Goal: Answer question/provide support

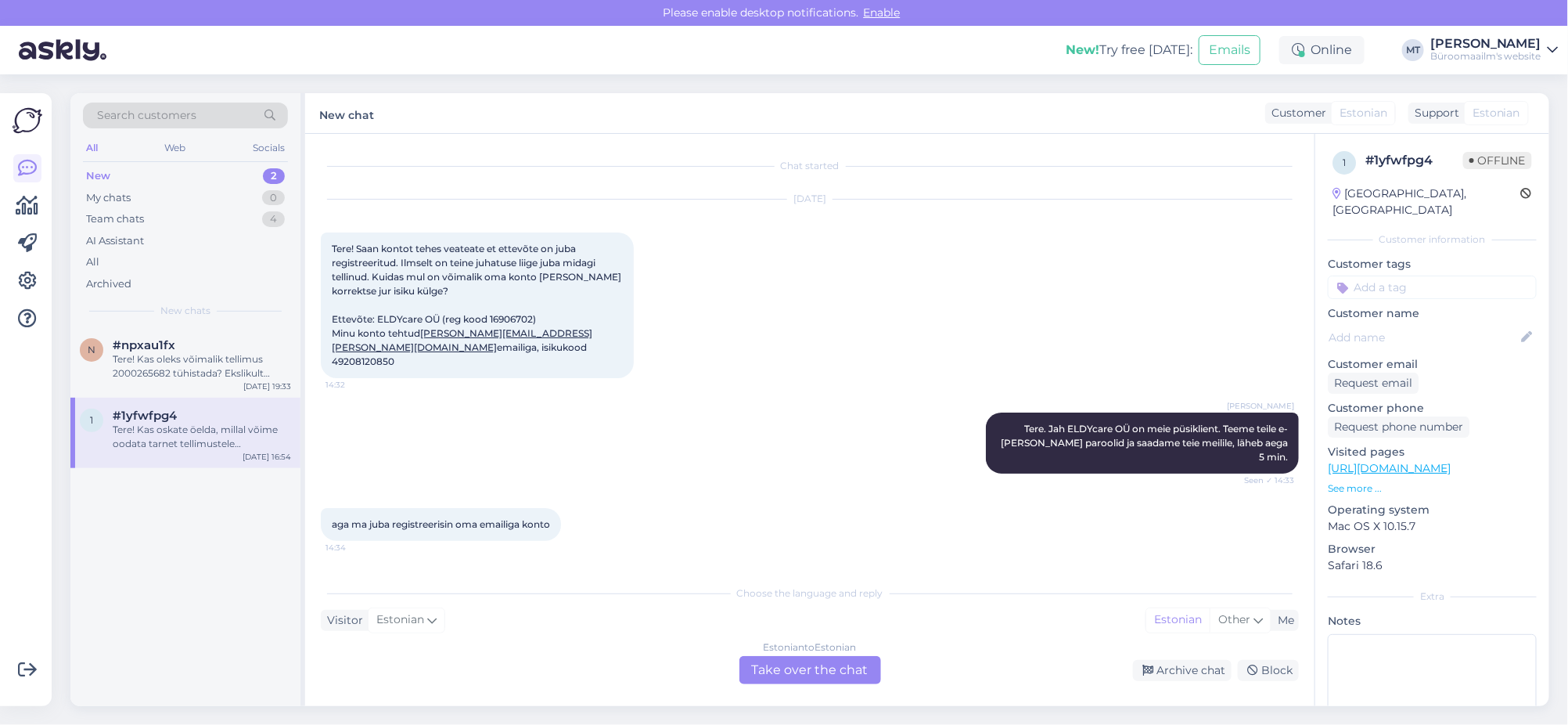
scroll to position [1677, 0]
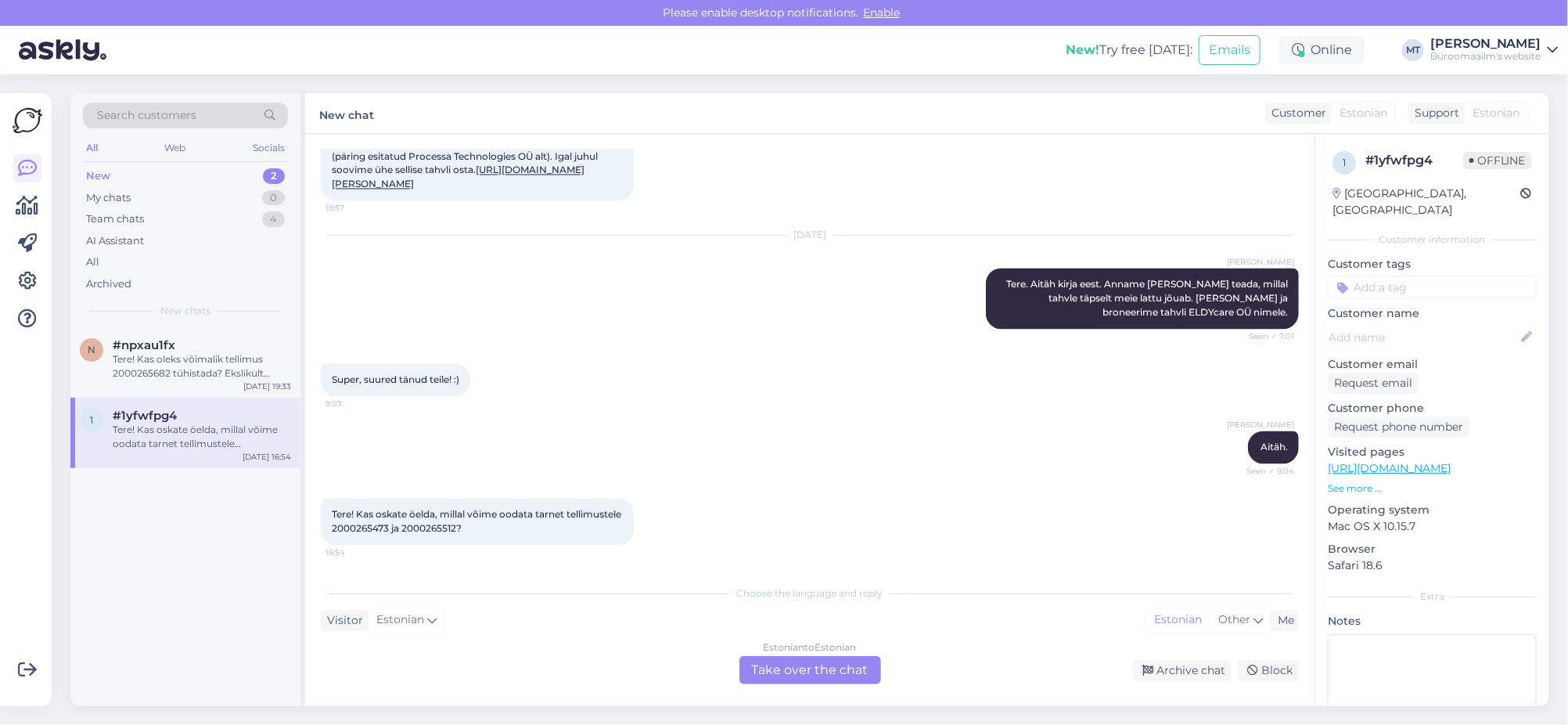
click at [825, 667] on div "Estonian to Estonian Take over the chat" at bounding box center [810, 669] width 142 height 28
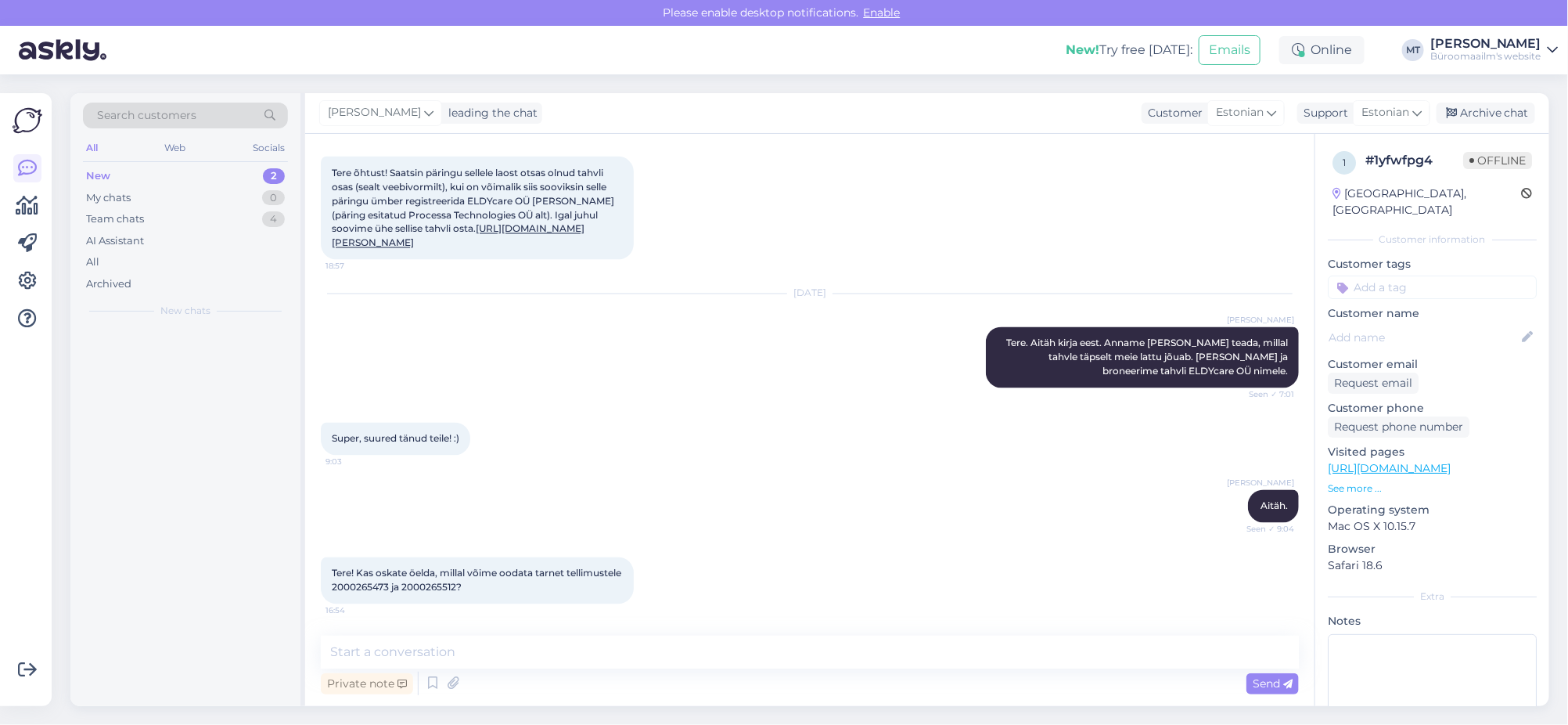
scroll to position [1619, 0]
click at [416, 655] on textarea at bounding box center [809, 652] width 978 height 33
click at [416, 584] on span "Tere! Kas oskate öelda, millal võime oodata tarnet tellimustele 2000265473 ja 2…" at bounding box center [478, 580] width 292 height 26
copy span "2000265473"
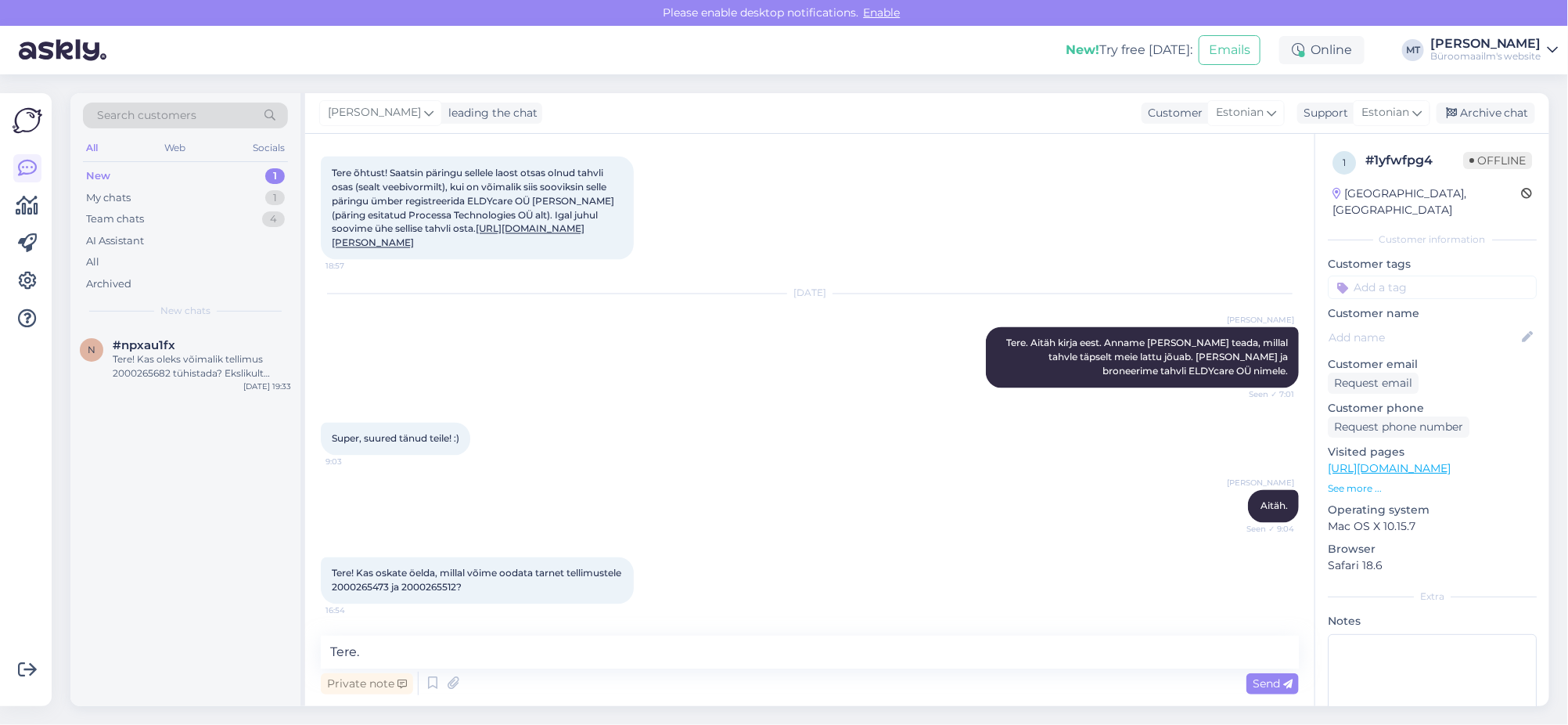
click at [494, 593] on span "Tere! Kas oskate öelda, millal võime oodata tarnet tellimustele 2000265473 ja 2…" at bounding box center [478, 580] width 292 height 26
copy span "2000265512"
click at [427, 652] on textarea "Tere." at bounding box center [809, 652] width 978 height 33
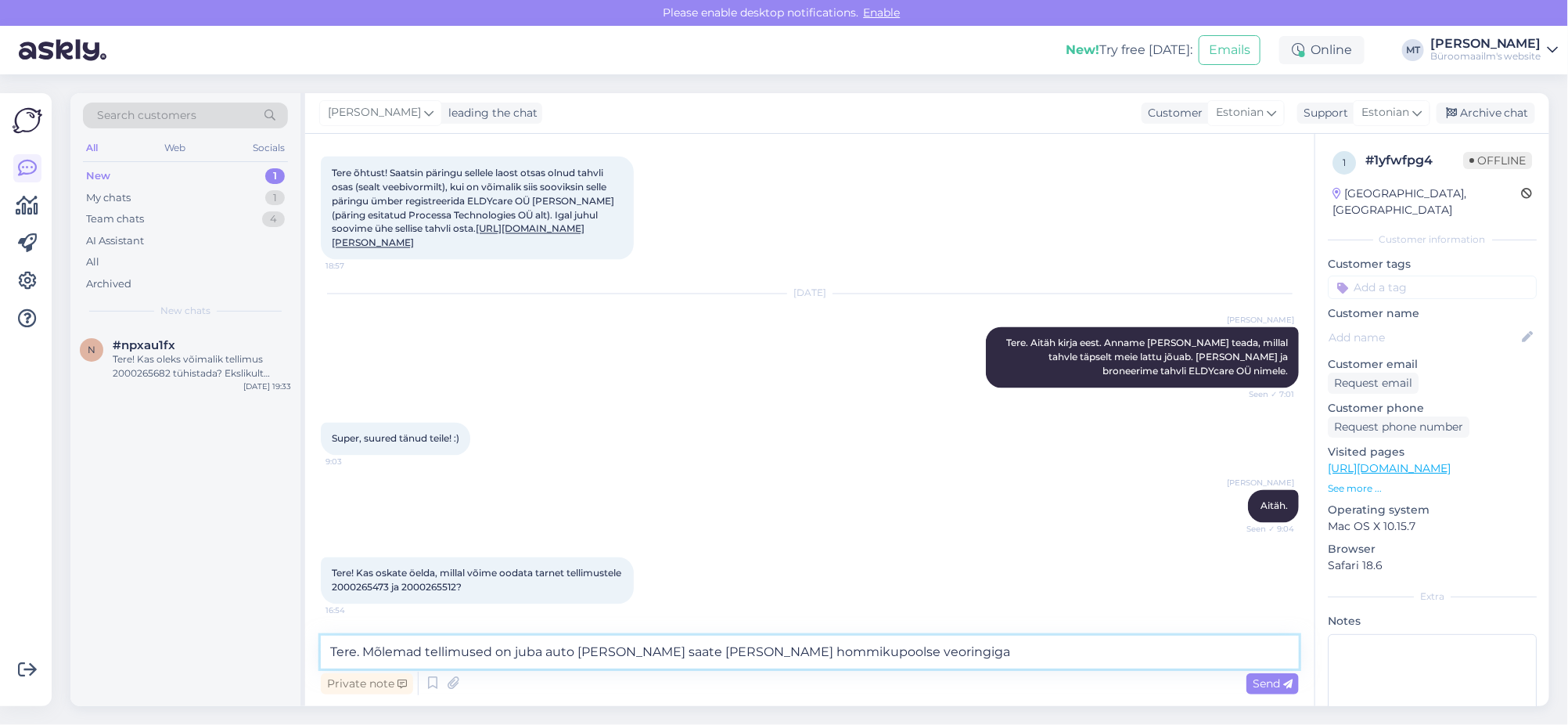
type textarea "Tere. Mõlemad tellimused on juba auto peal ja saate kätte täna hommikupoolse ve…"
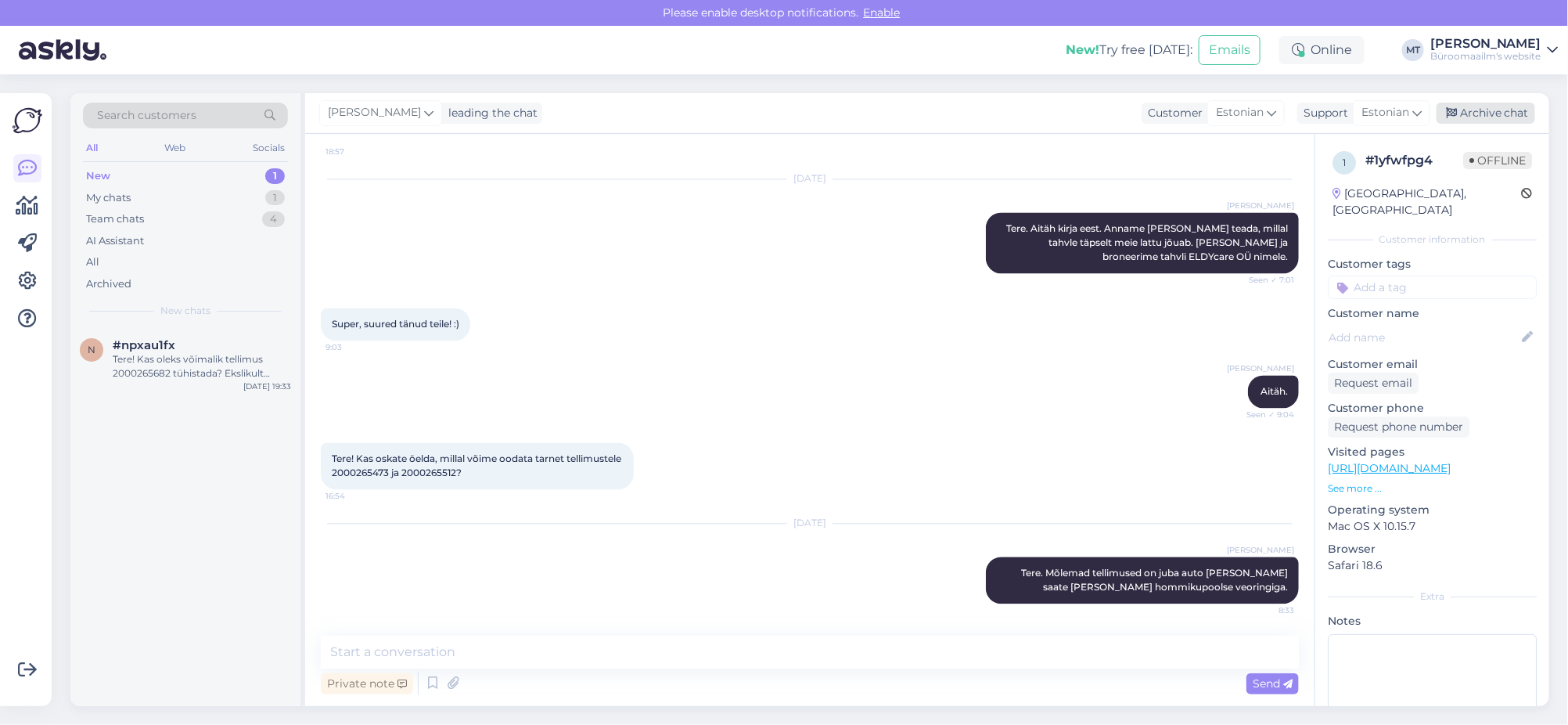
click at [1480, 112] on div "Archive chat" at bounding box center [1486, 112] width 99 height 21
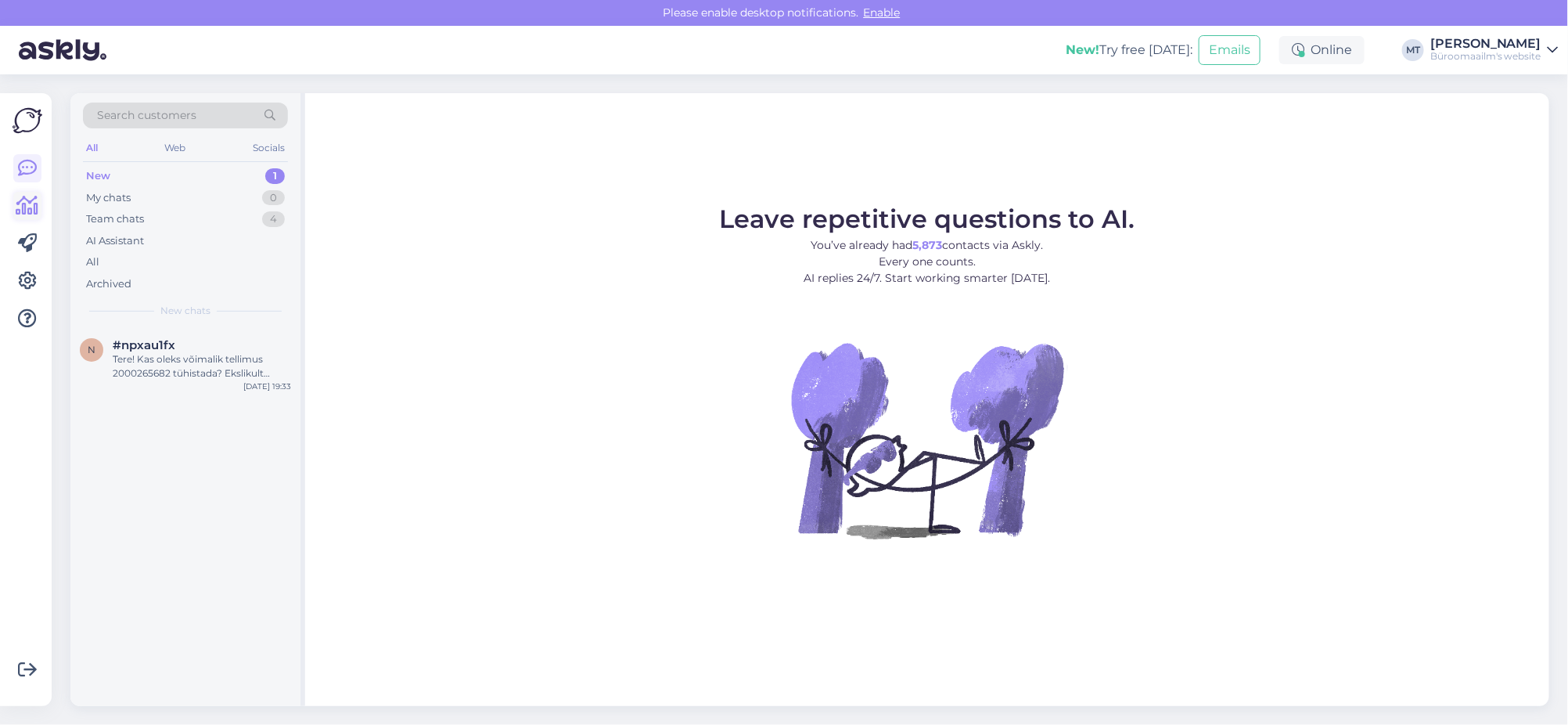
click at [29, 206] on icon at bounding box center [27, 205] width 23 height 19
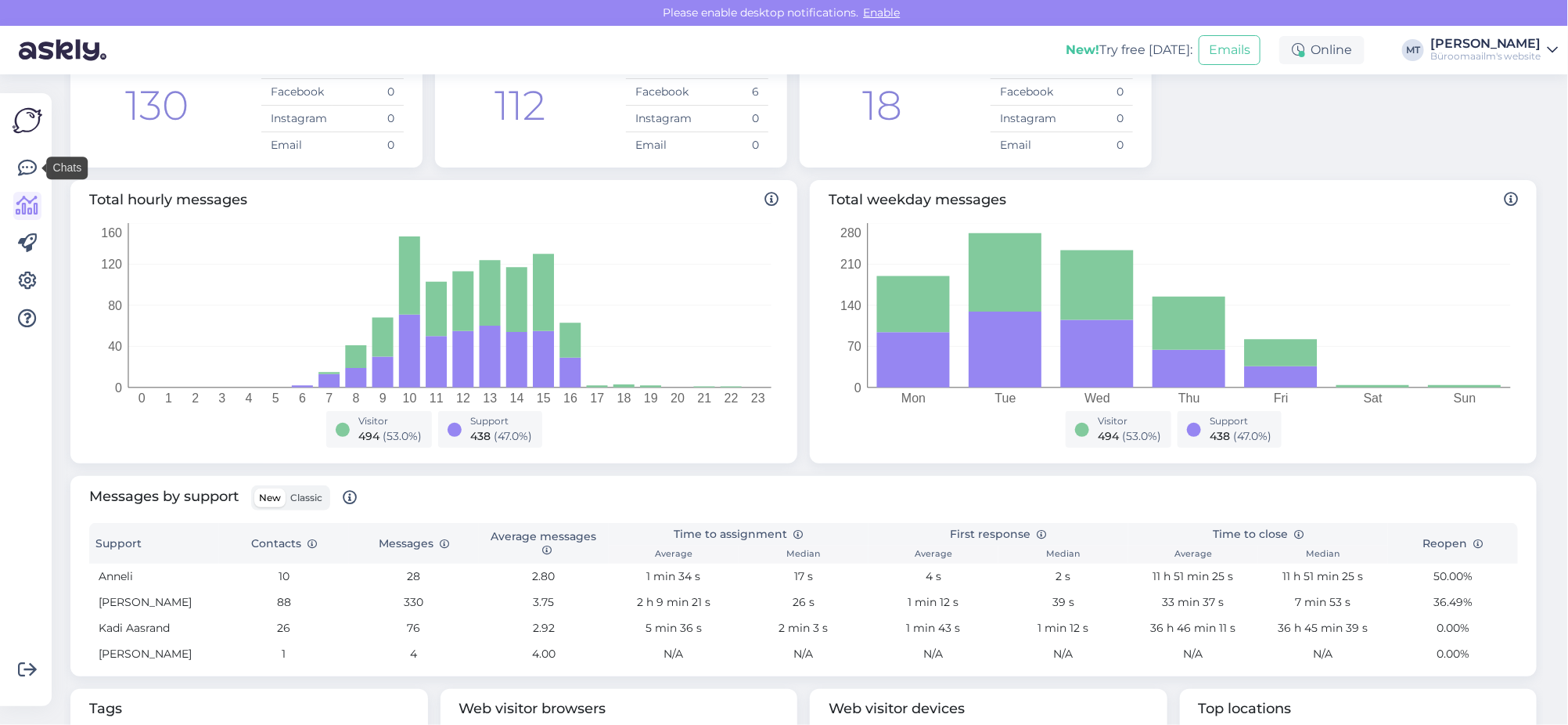
scroll to position [292, 0]
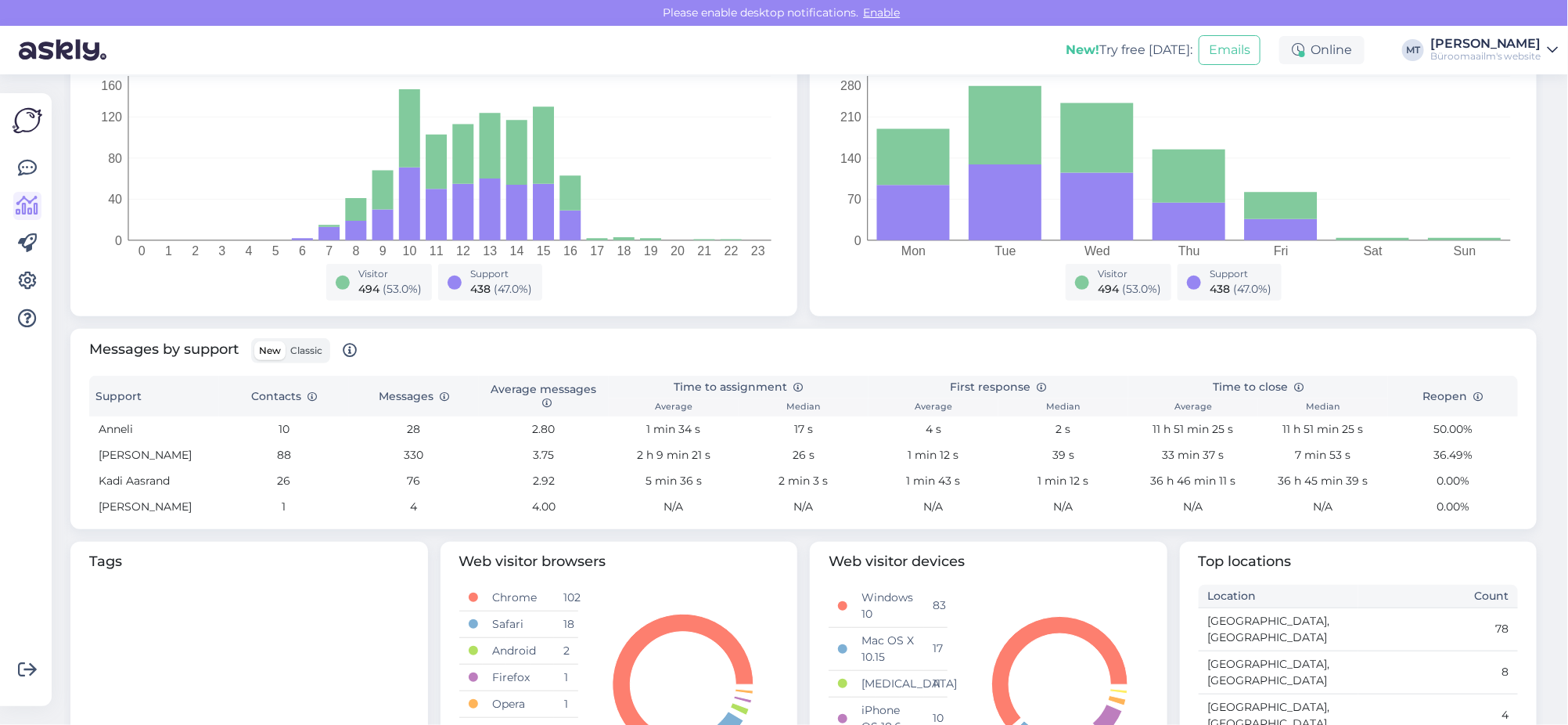
click at [294, 349] on span "Classic" at bounding box center [306, 350] width 32 height 12
click at [286, 341] on input "Classic" at bounding box center [286, 341] width 0 height 0
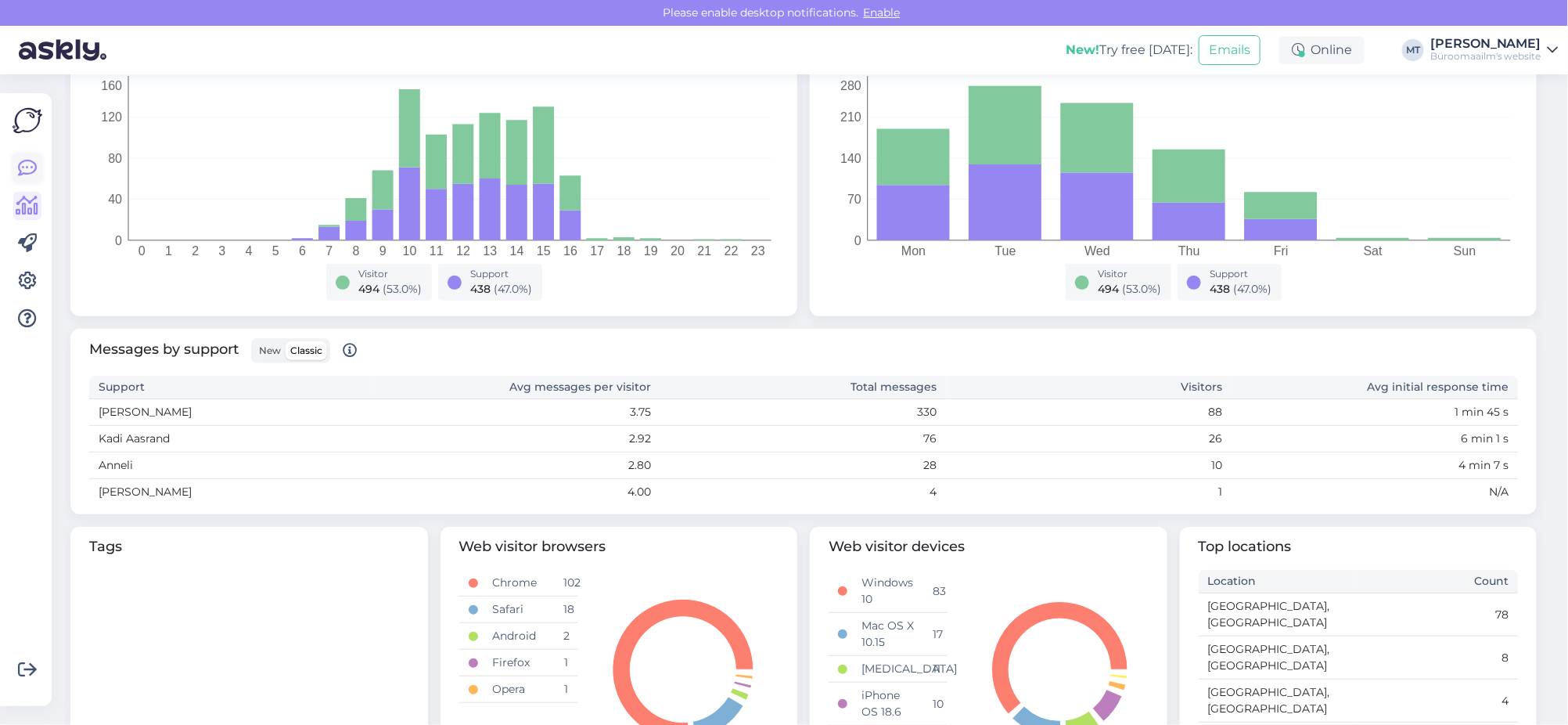
click at [36, 164] on icon at bounding box center [27, 168] width 19 height 19
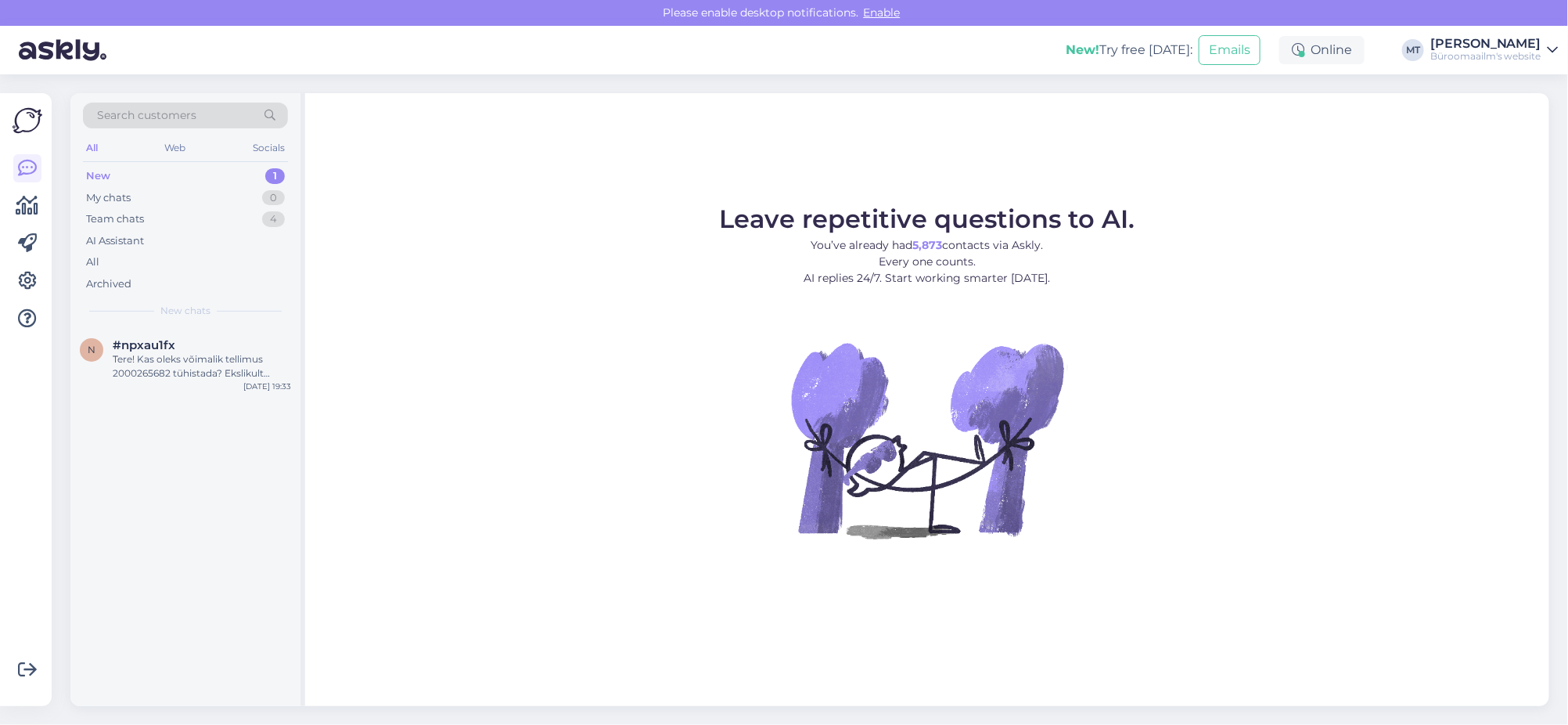
click at [101, 172] on div "New" at bounding box center [98, 175] width 25 height 16
click at [173, 354] on div "Tere! Kas oleks võimalik tellimus 2000265682 tühistada? Ekslikult tellisin sell…" at bounding box center [201, 366] width 178 height 28
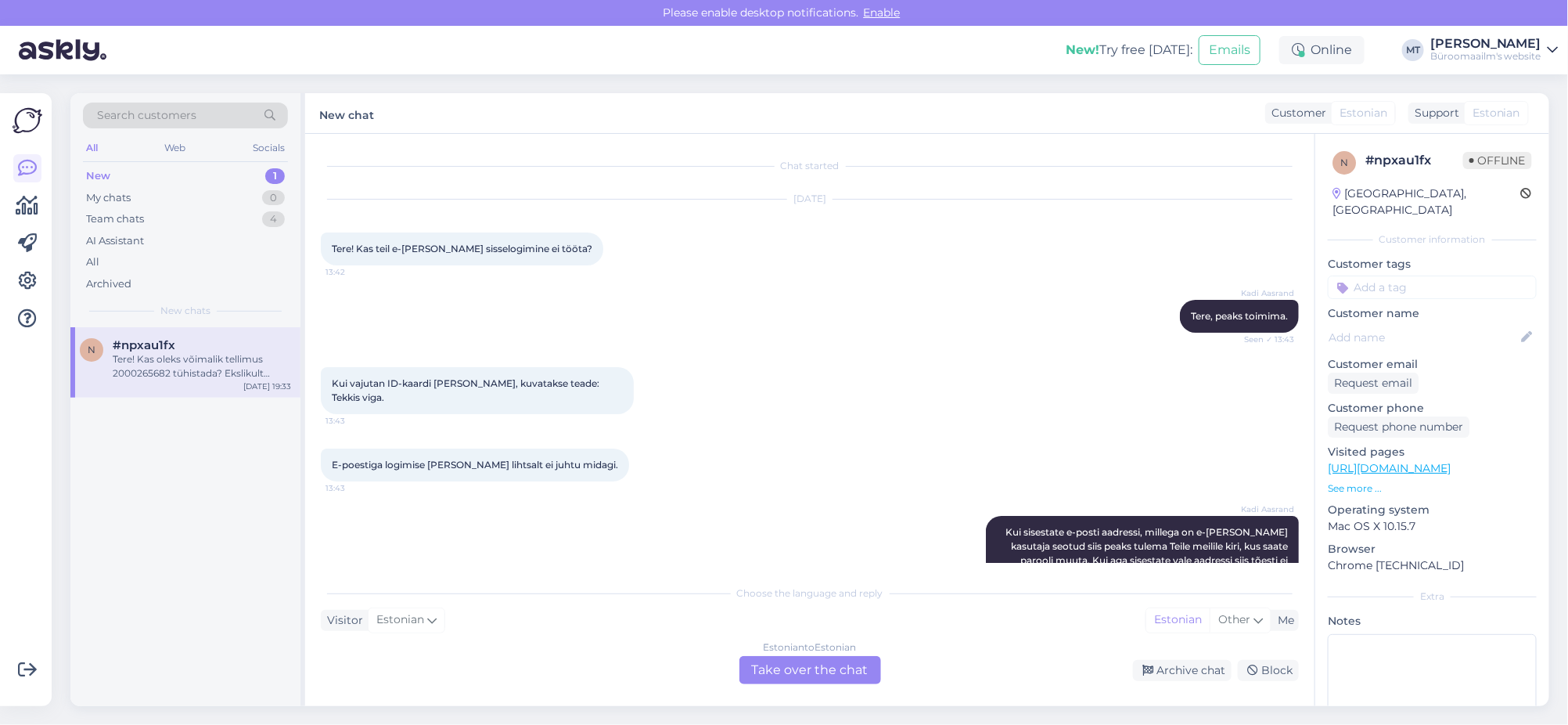
scroll to position [2032, 0]
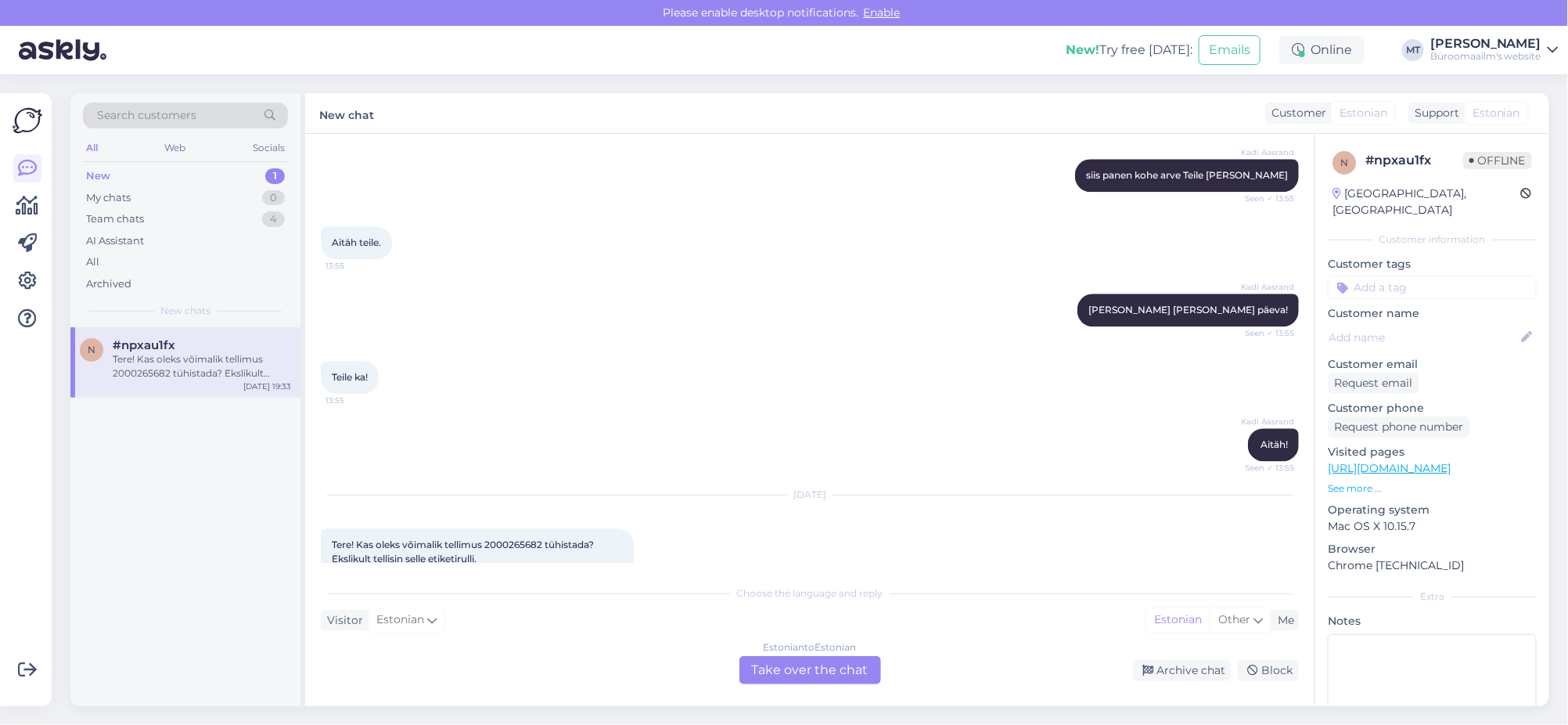
click at [509, 539] on span "Tere! Kas oleks võimalik tellimus 2000265682 tühistada? Ekslikult tellisin sell…" at bounding box center [464, 552] width 265 height 26
copy span "2000265682"
click at [777, 668] on div "Estonian to Estonian Take over the chat" at bounding box center [810, 669] width 142 height 28
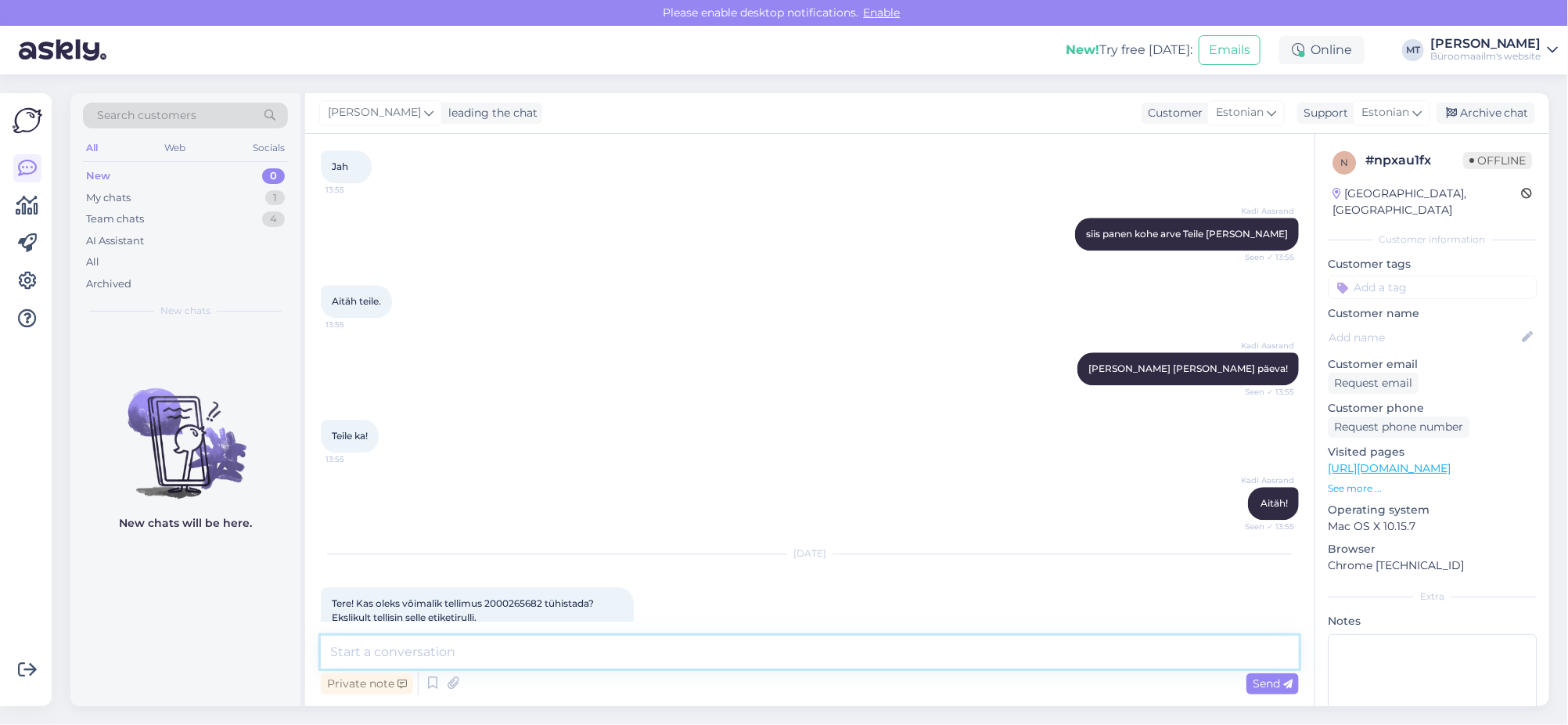
click at [409, 662] on textarea at bounding box center [809, 652] width 978 height 33
type textarea "t"
click at [914, 653] on textarea "Tere. Informeerin teie kliendihaldurit, kes tellimusege tegeles. Näen, et telli…" at bounding box center [809, 652] width 978 height 33
click at [978, 663] on textarea "Tere. Informeerin teie kliendihaldurit, kes tellimusege tegeles. Näen, et telli…" at bounding box center [809, 652] width 978 height 33
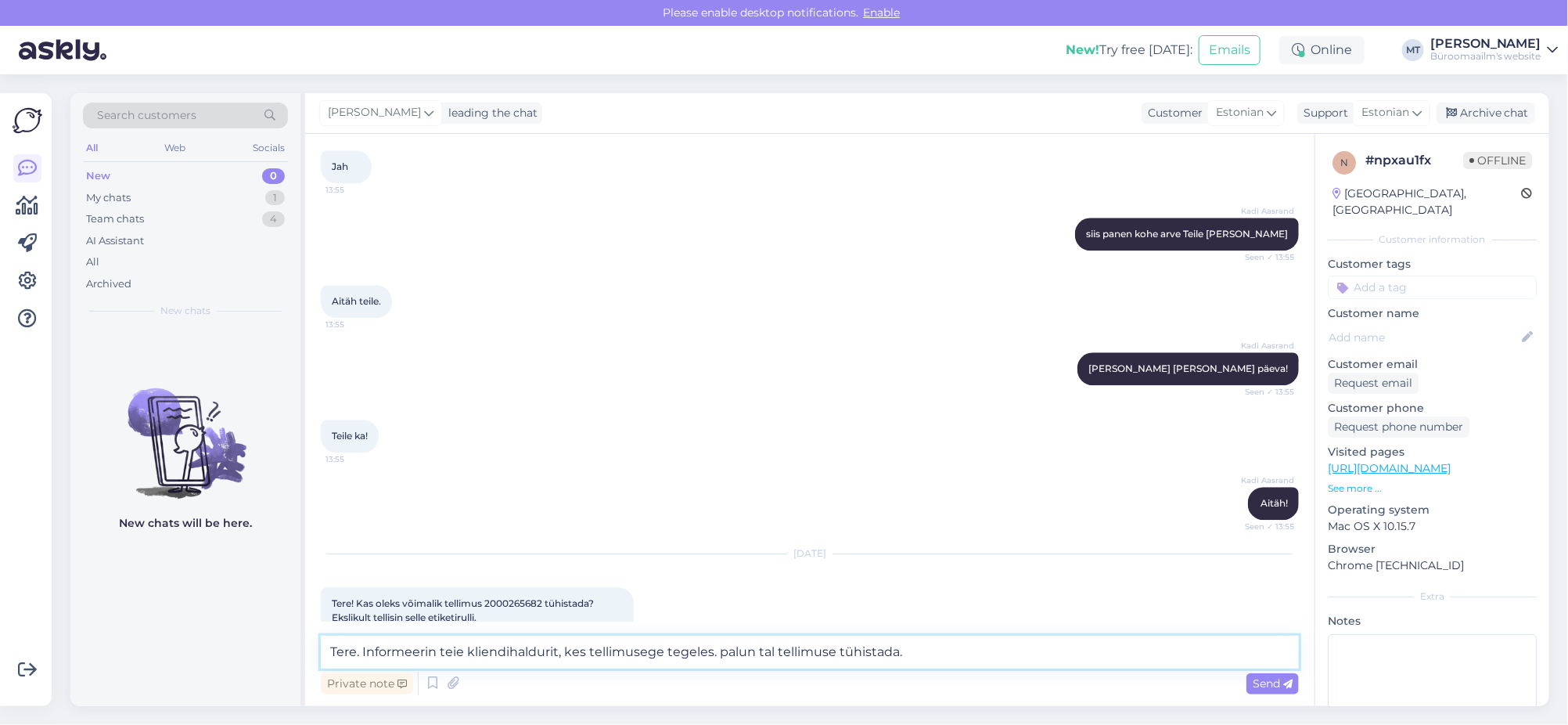
click at [721, 650] on textarea "Tere. Informeerin teie kliendihaldurit, kes tellimusege tegeles. palun tal tell…" at bounding box center [809, 652] width 978 height 33
type textarea "Tere. Informeerin teie kliendihaldurit, kes tellimusege tegeles. Palun tal tell…"
drag, startPoint x: 544, startPoint y: 574, endPoint x: 446, endPoint y: 568, distance: 98.2
click at [446, 597] on span "Tere! Kas oleks võimalik tellimus 2000265682 tühistada? Ekslikult tellisin sell…" at bounding box center [464, 610] width 265 height 26
copy span "tellimus 2000265682"
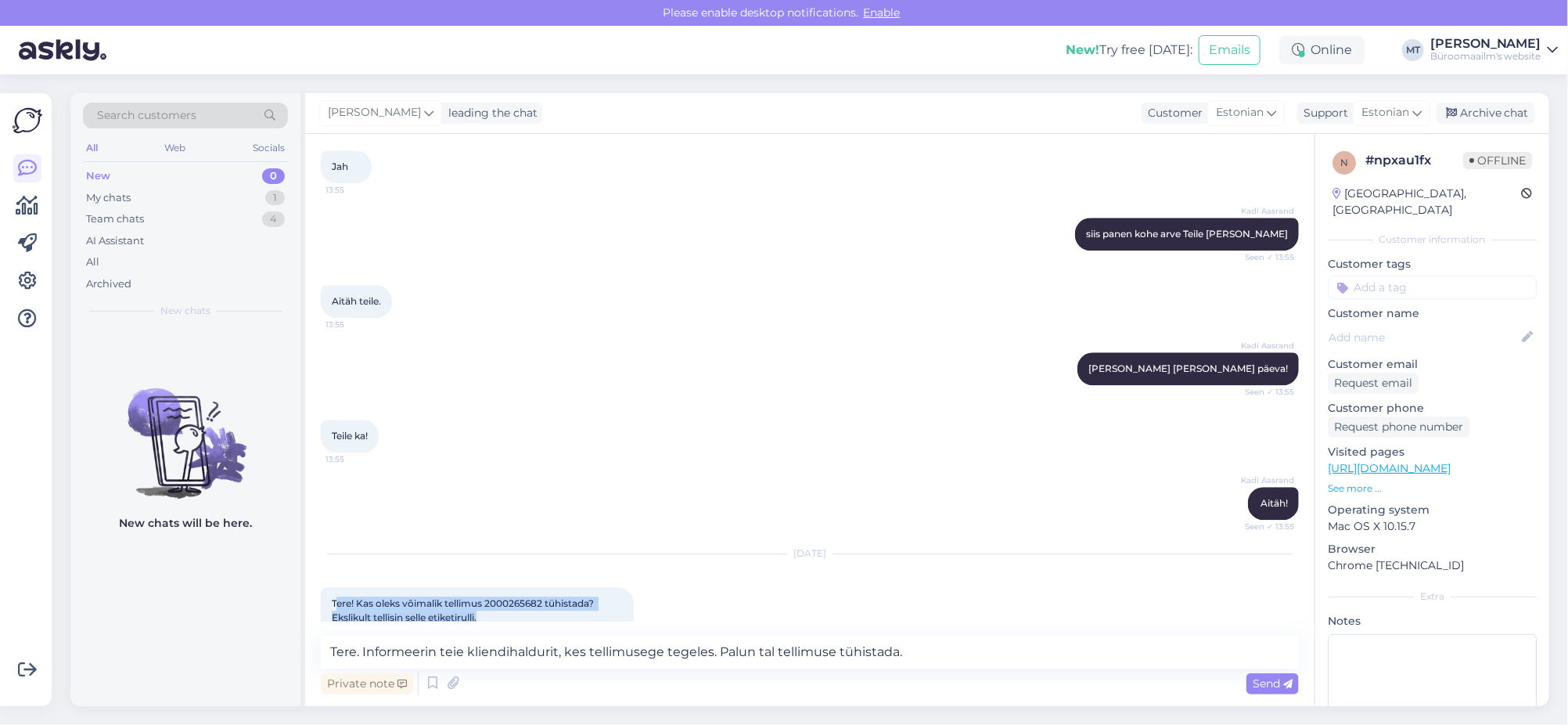
drag, startPoint x: 334, startPoint y: 561, endPoint x: 509, endPoint y: 589, distance: 177.2
click at [509, 589] on div "Tere! Kas oleks võimalik tellimus 2000265682 tühistada? Ekslikult tellisin sell…" at bounding box center [477, 610] width 313 height 47
click at [321, 587] on div "Tere! Kas oleks võimalik tellimus 2000265682 tühistada? Ekslikult tellisin sell…" at bounding box center [477, 610] width 313 height 47
drag, startPoint x: 322, startPoint y: 564, endPoint x: 500, endPoint y: 594, distance: 180.5
click at [500, 594] on div "Tere! Kas oleks võimalik tellimus 2000265682 tühistada? Ekslikult tellisin sell…" at bounding box center [477, 610] width 313 height 47
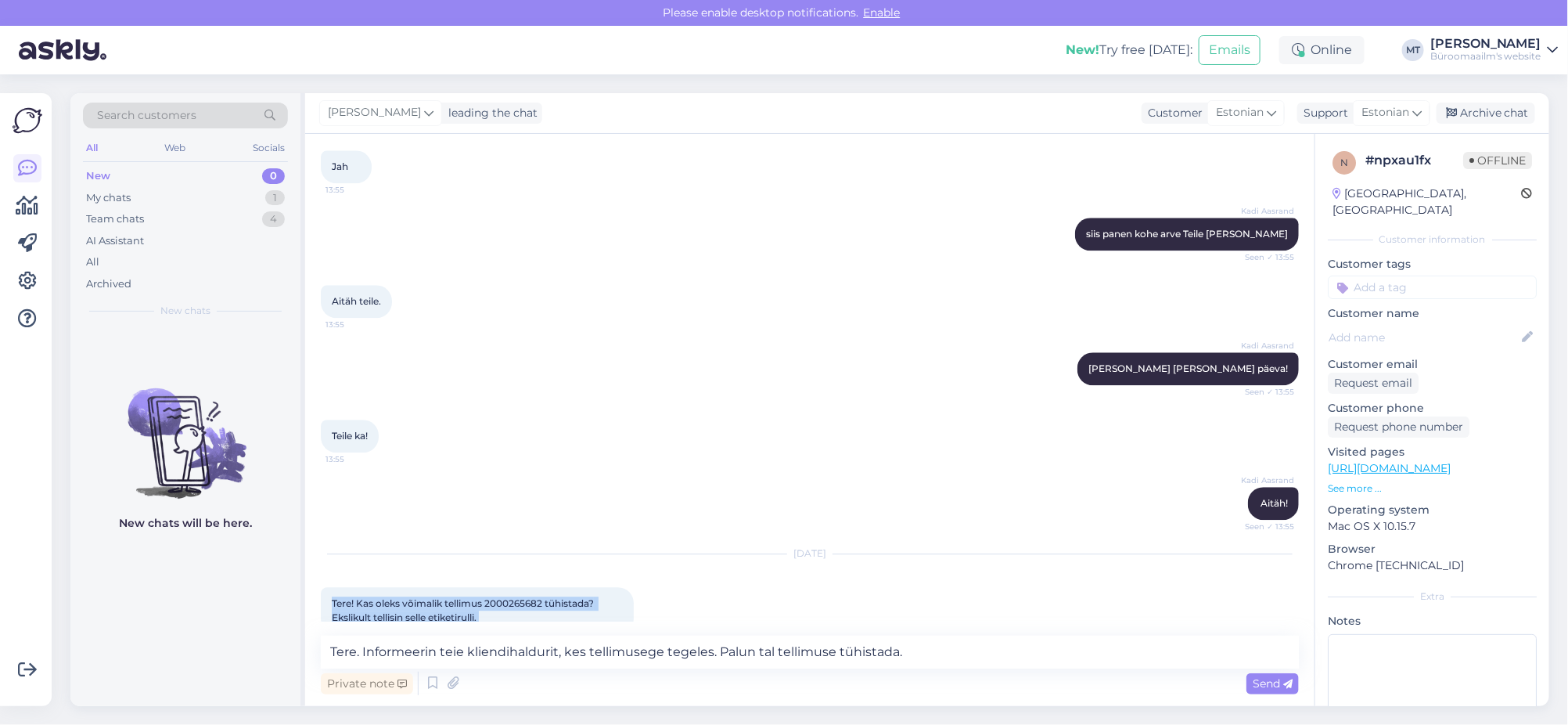
copy div "Tere! Kas oleks võimalik tellimus 2000265682 tühistada? Ekslikult tellisin sell…"
click at [1270, 685] on span "Send" at bounding box center [1273, 682] width 40 height 14
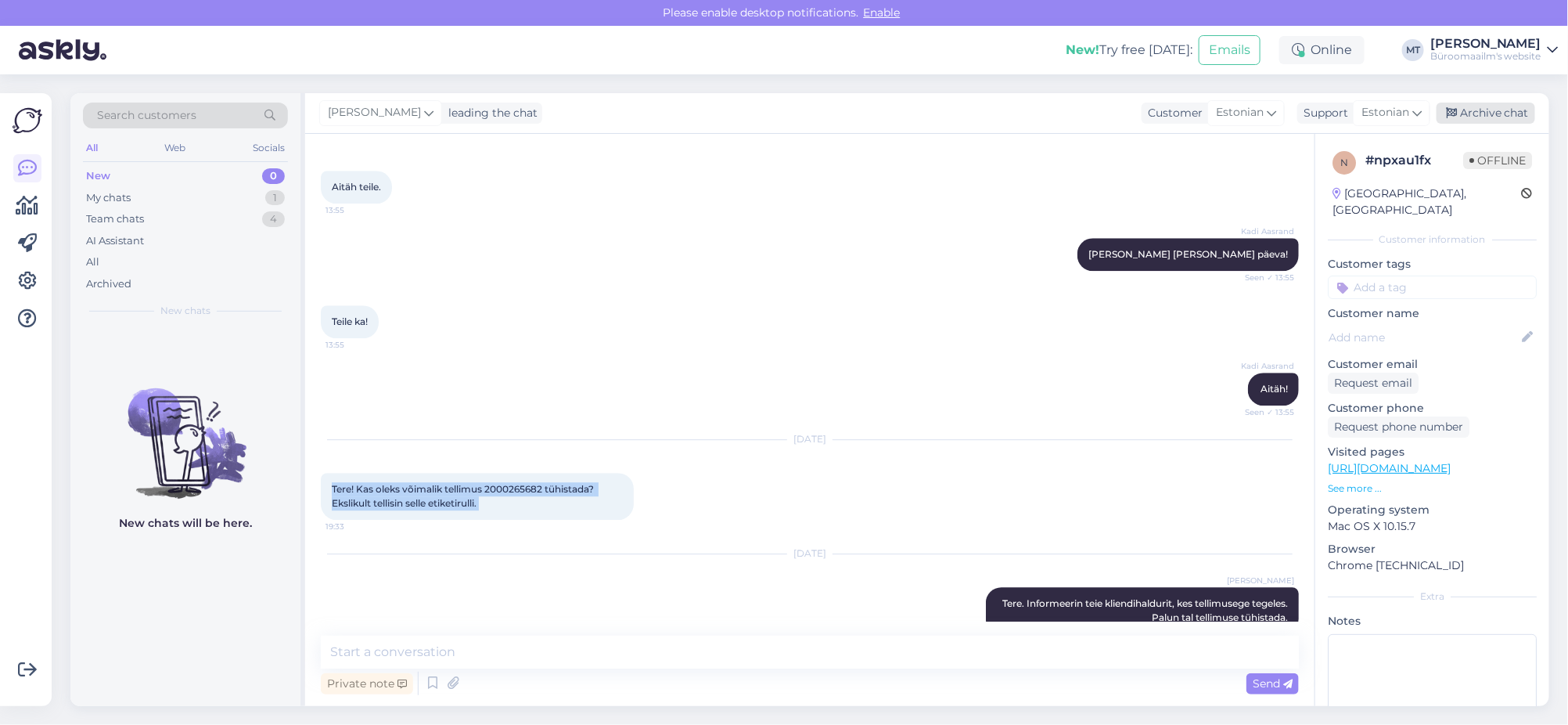
click at [1505, 112] on div "Archive chat" at bounding box center [1486, 112] width 99 height 21
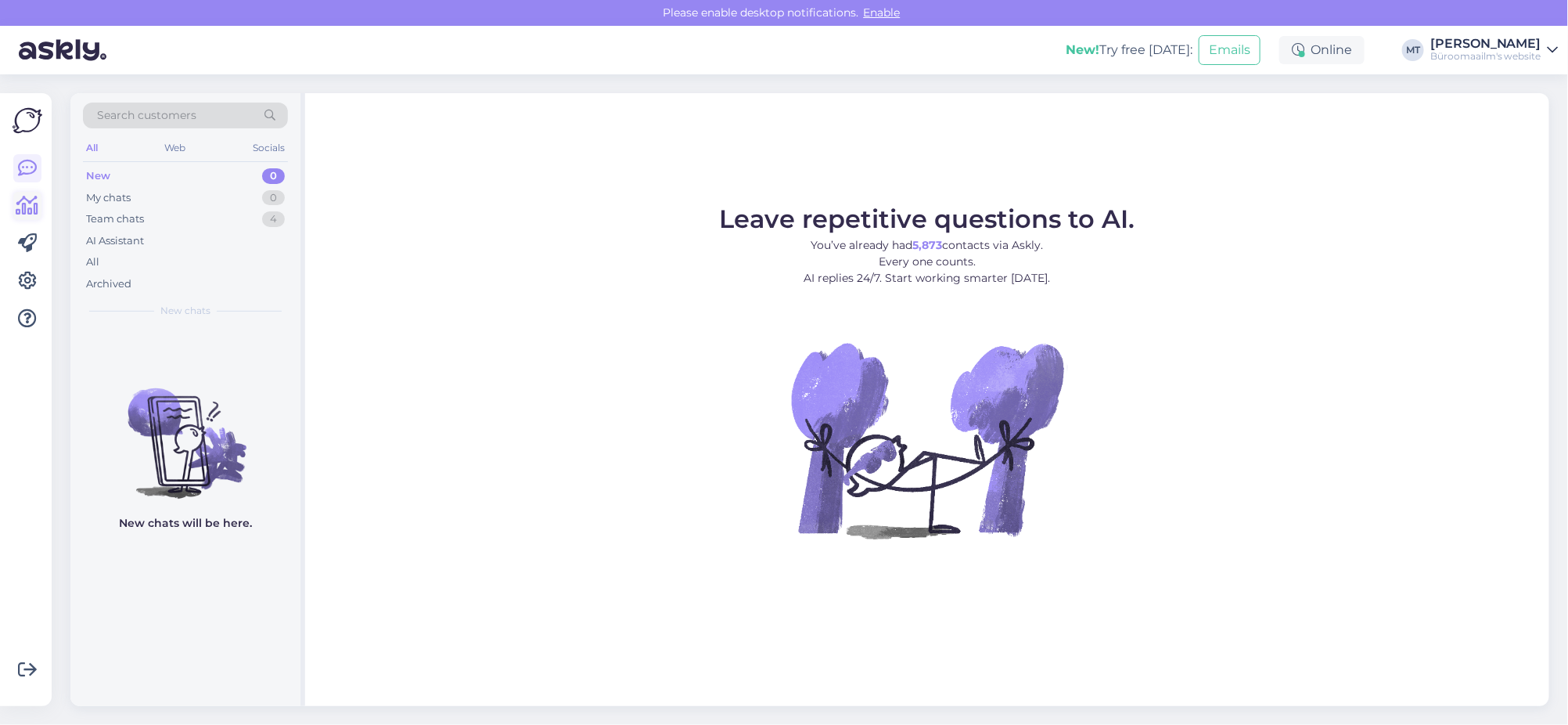
click at [38, 209] on link at bounding box center [27, 205] width 28 height 28
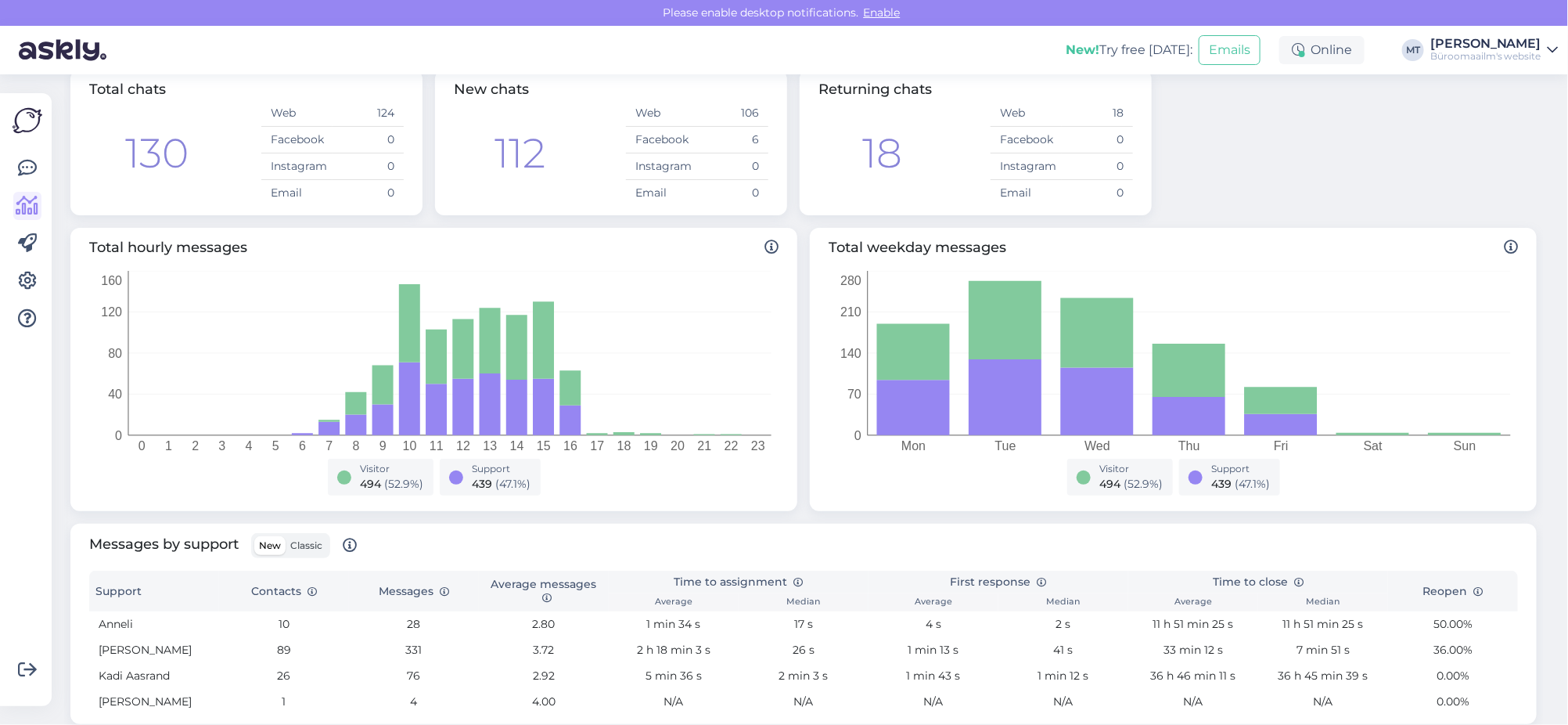
scroll to position [292, 0]
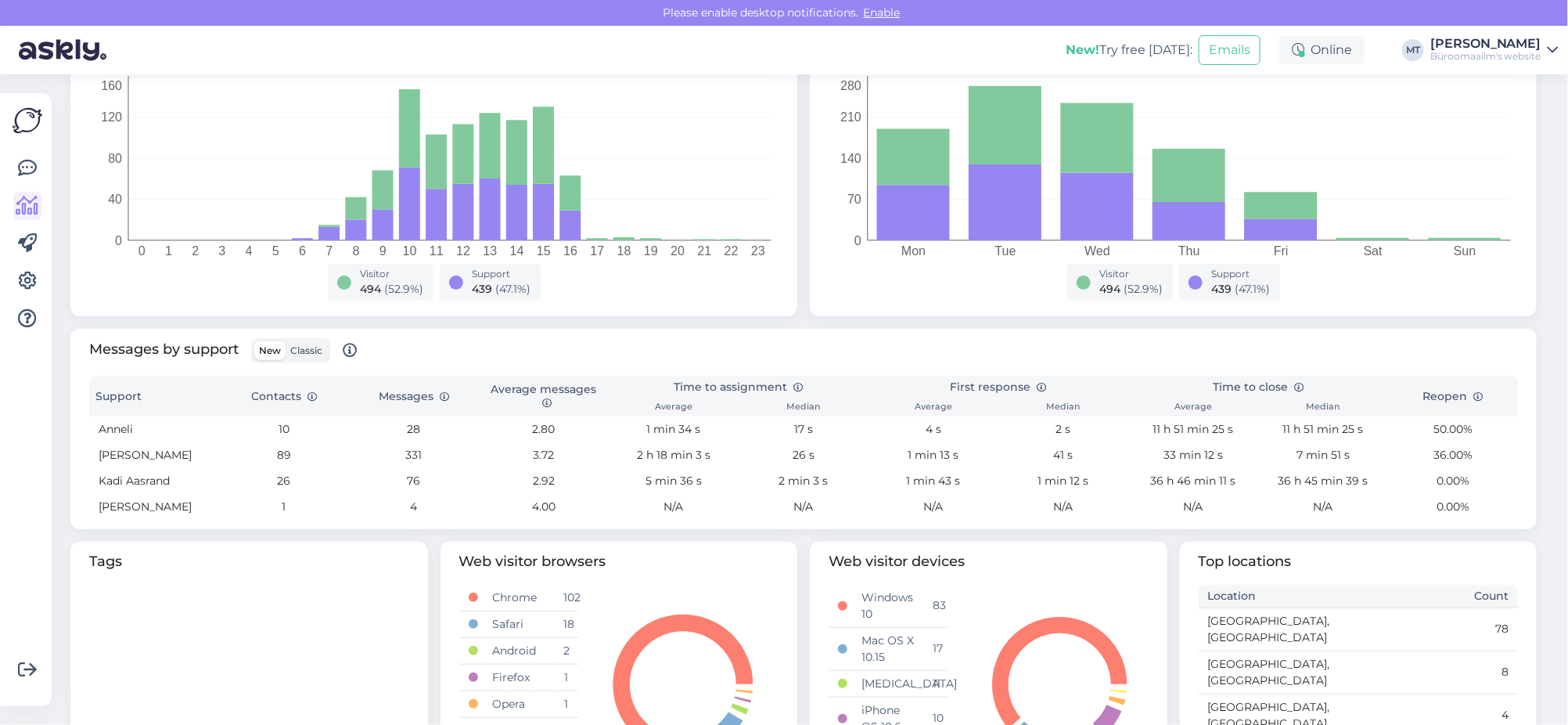
click at [311, 348] on span "Classic" at bounding box center [306, 350] width 32 height 12
click at [286, 341] on input "Classic" at bounding box center [286, 341] width 0 height 0
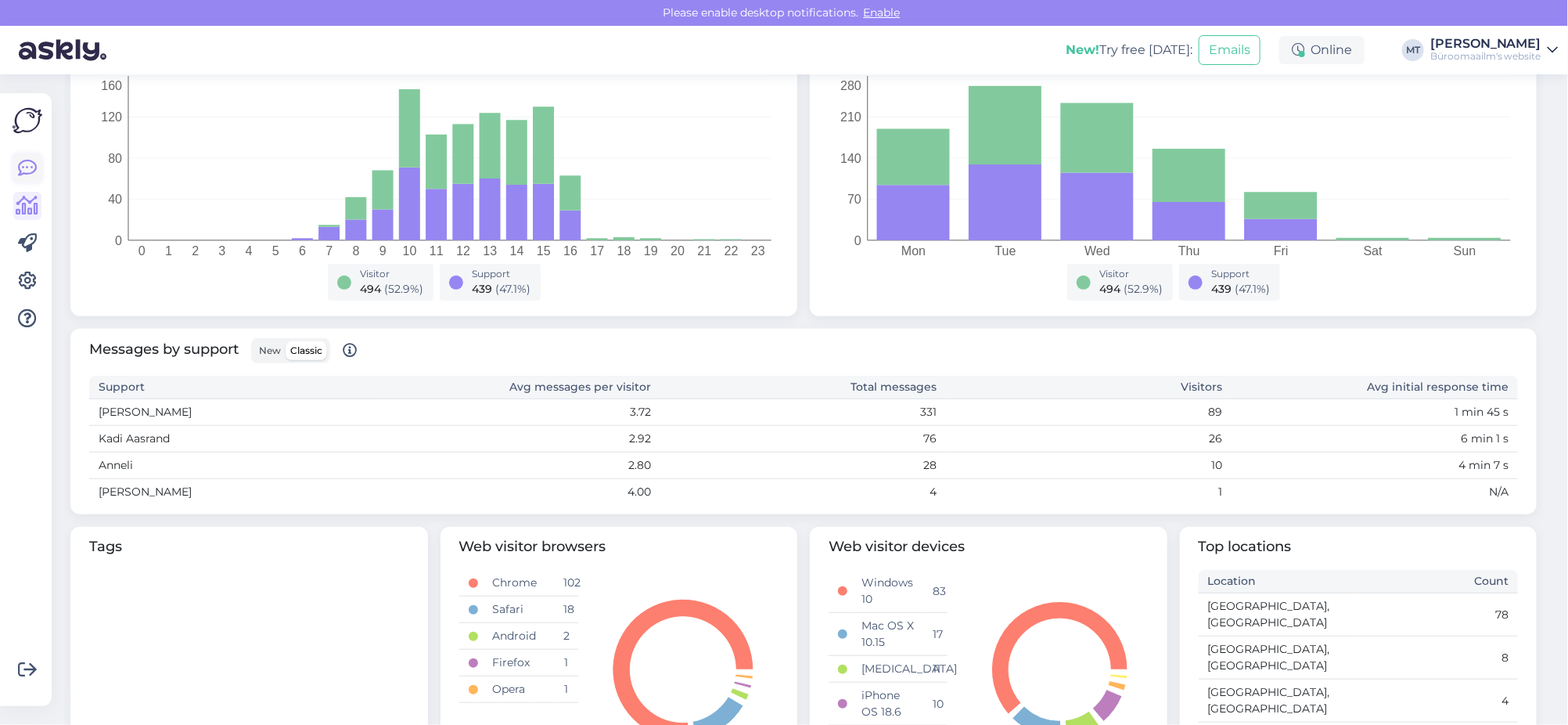
click at [34, 173] on icon at bounding box center [27, 168] width 19 height 19
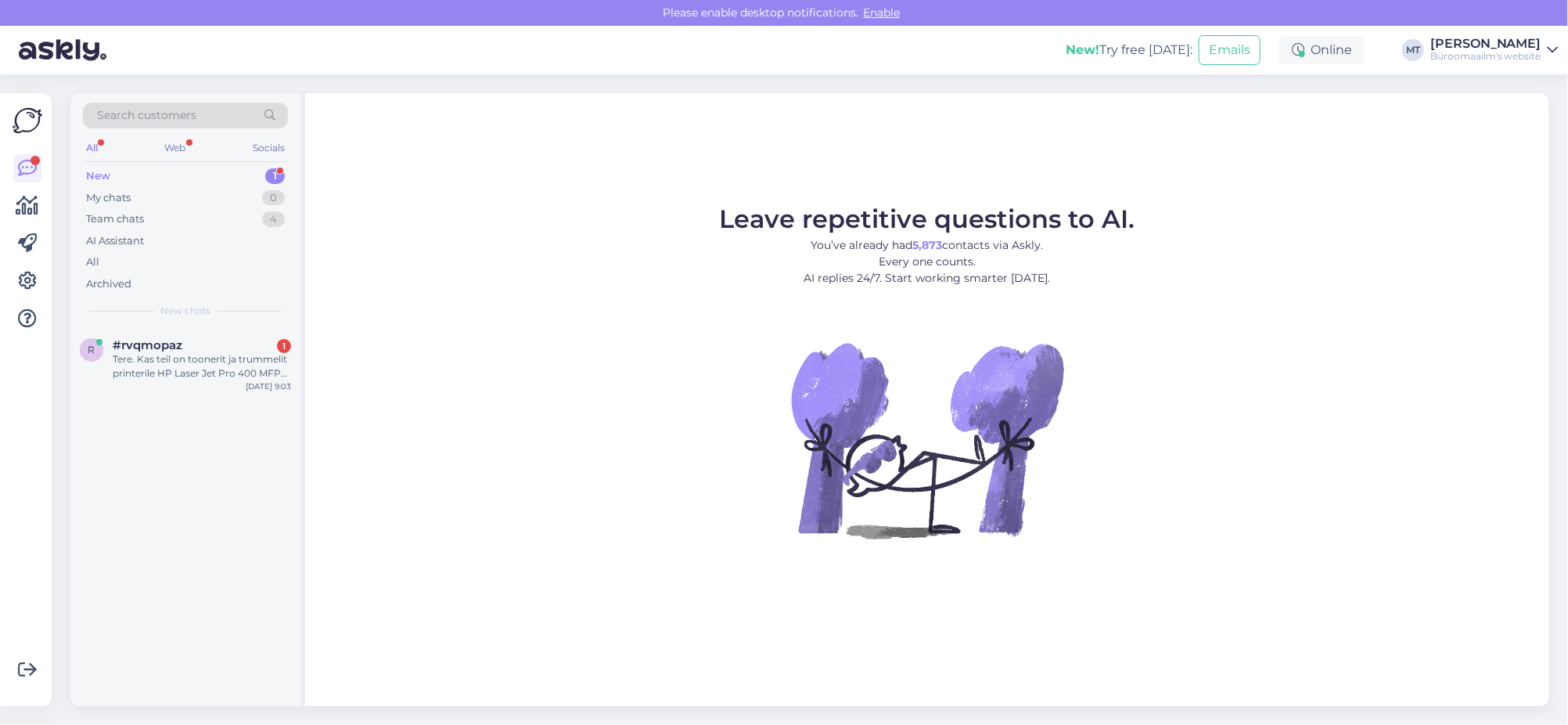
click at [101, 168] on div "New" at bounding box center [98, 175] width 25 height 16
click at [137, 362] on div "Tere. Kas teil on toonerit ja trummelit printerile HP Laser Jet Pro 400 MFP M42…" at bounding box center [201, 366] width 178 height 28
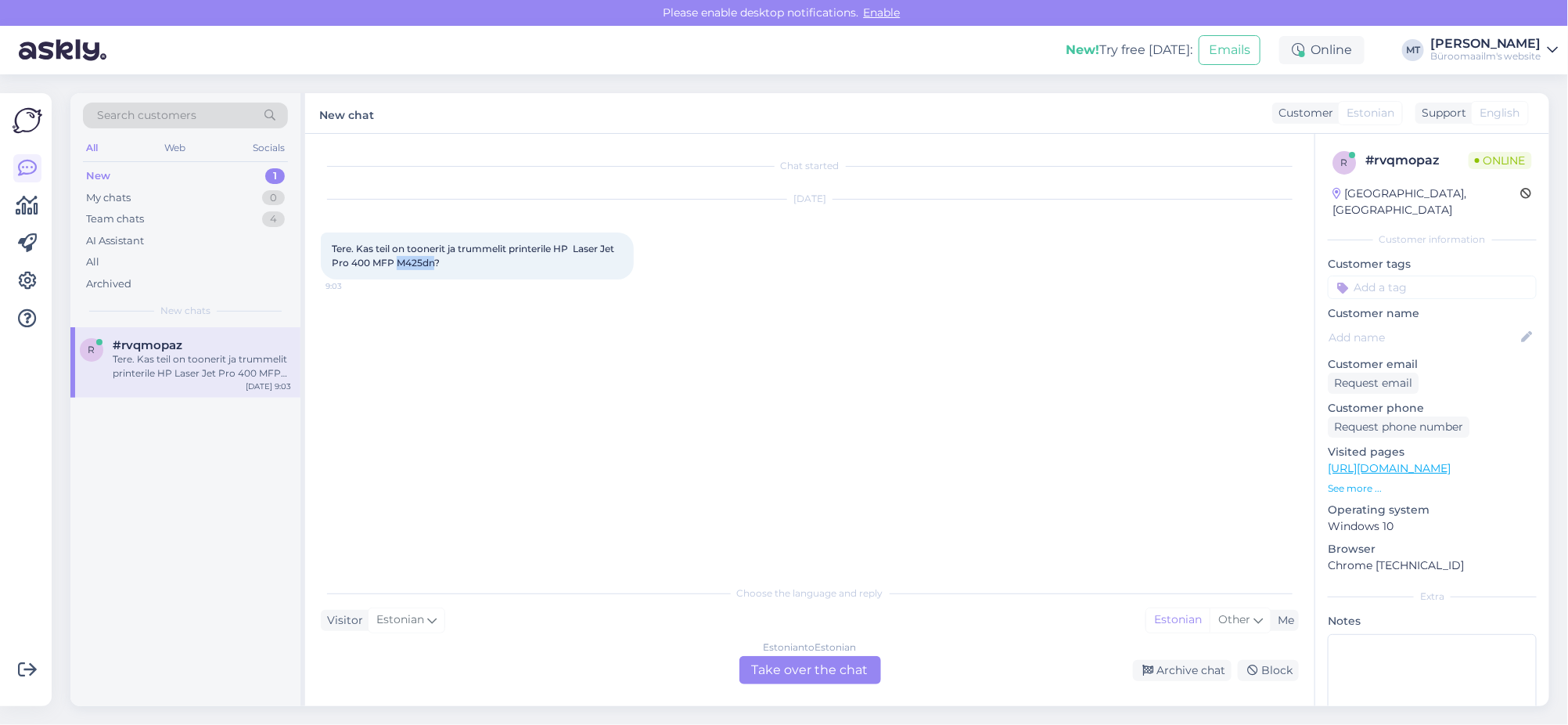
drag, startPoint x: 433, startPoint y: 265, endPoint x: 397, endPoint y: 267, distance: 36.1
click at [397, 267] on span "Tere. Kas teil on toonerit ja trummelit printerile HP Laser Jet Pro 400 MFP M42…" at bounding box center [474, 256] width 285 height 26
copy span "M425dn"
click at [835, 664] on div "Estonian to Estonian Take over the chat" at bounding box center [810, 669] width 142 height 28
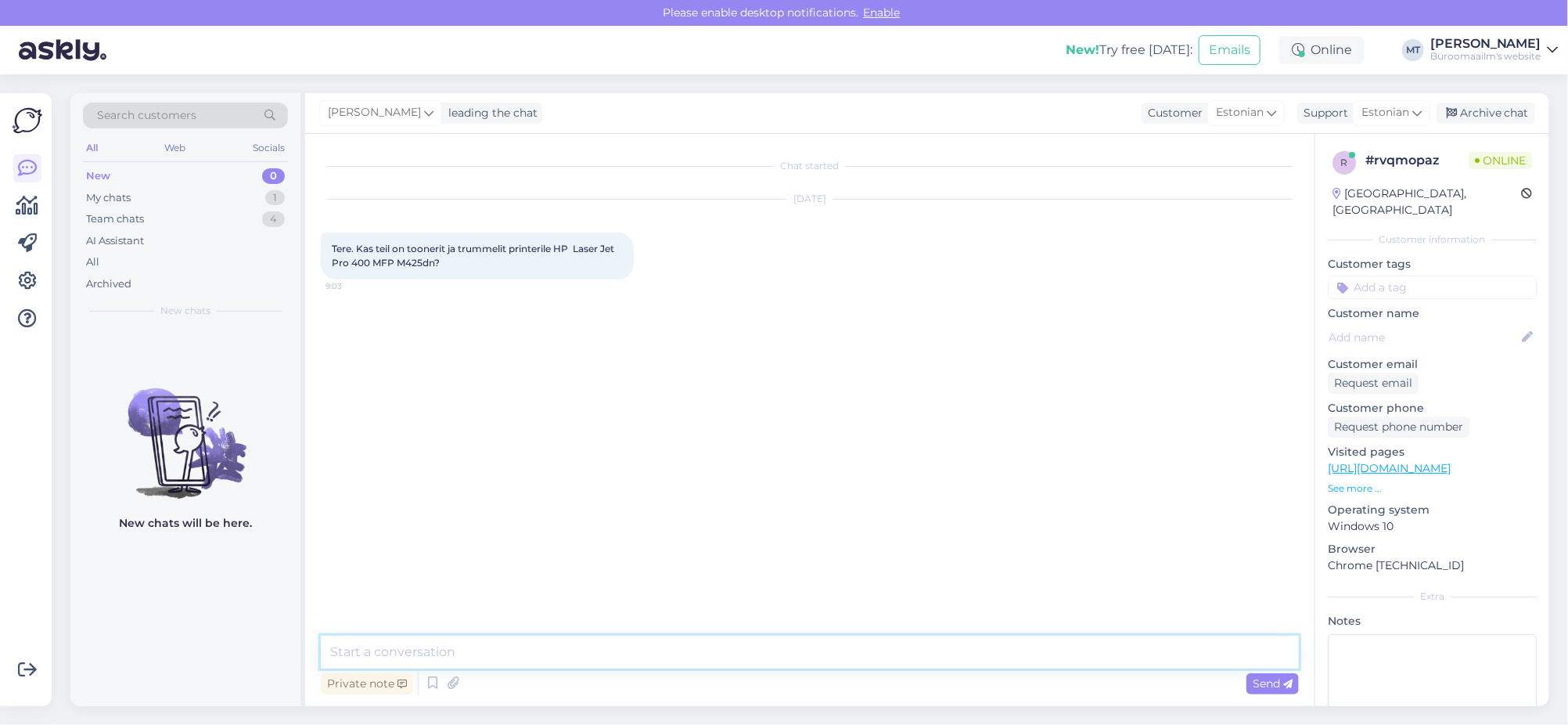
click at [396, 652] on textarea at bounding box center [809, 652] width 978 height 33
drag, startPoint x: 881, startPoint y: 655, endPoint x: 686, endPoint y: 661, distance: 195.1
click at [686, 661] on textarea "Tere. Sellel printeri ei ole trumlit vaid on tooner. Pakkuda need, on erineva m…" at bounding box center [809, 652] width 978 height 33
paste textarea "https://www.byroomaailm.ee/tooner-hp-cf280a-black-must-2560lk-laserjet-pro-400-…"
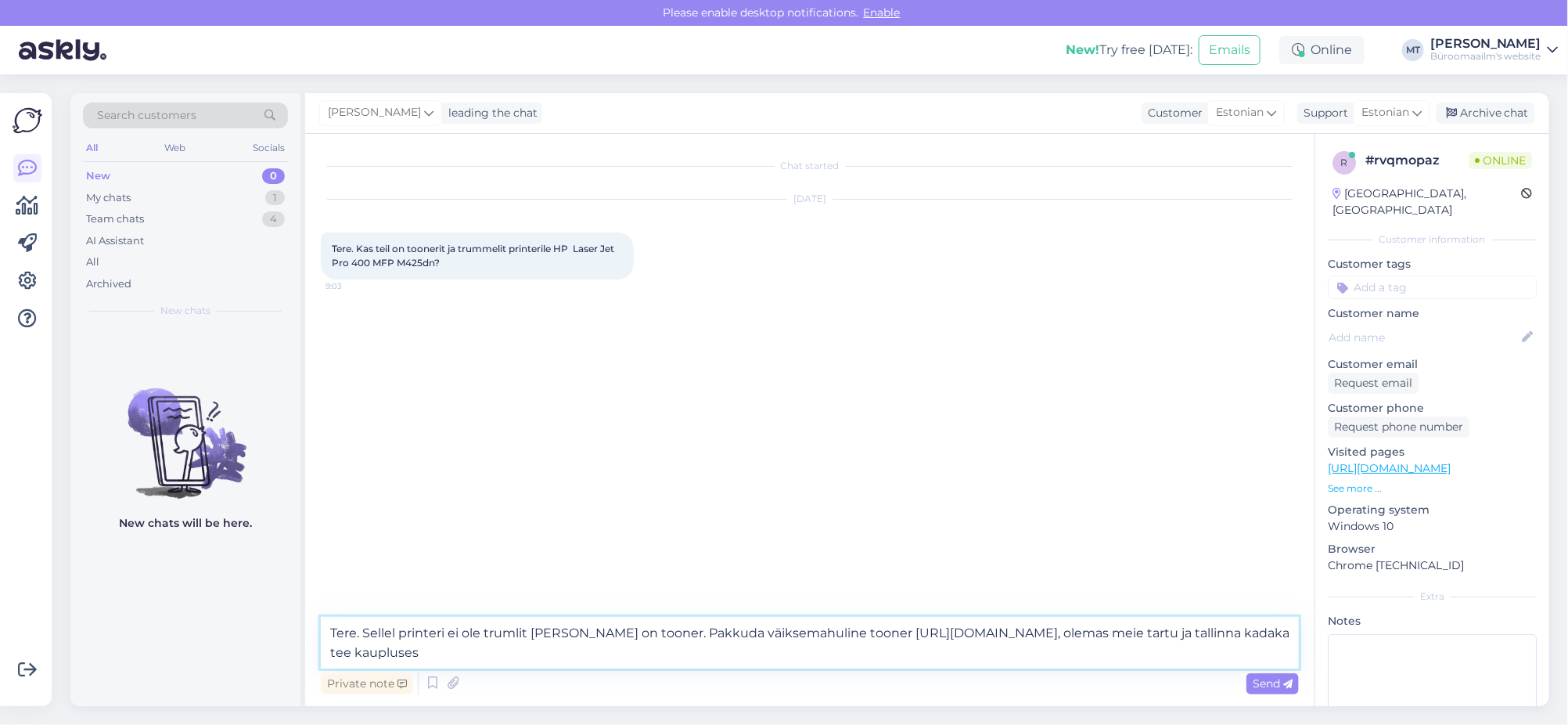
type textarea "Tere. Sellel printeri ei ole trumlit vaid on tooner. Pakkuda väiksemahuline too…"
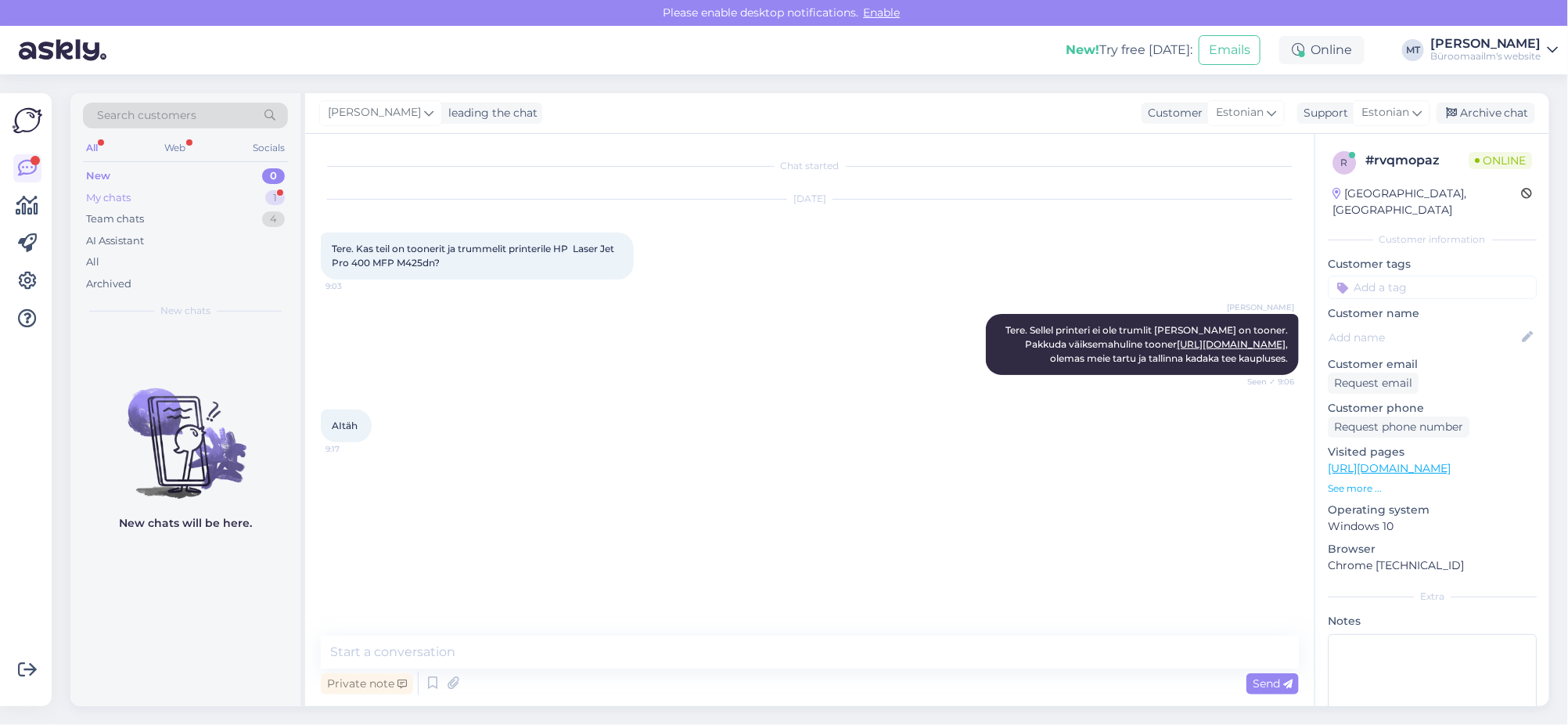
click at [101, 198] on div "My chats" at bounding box center [108, 197] width 45 height 16
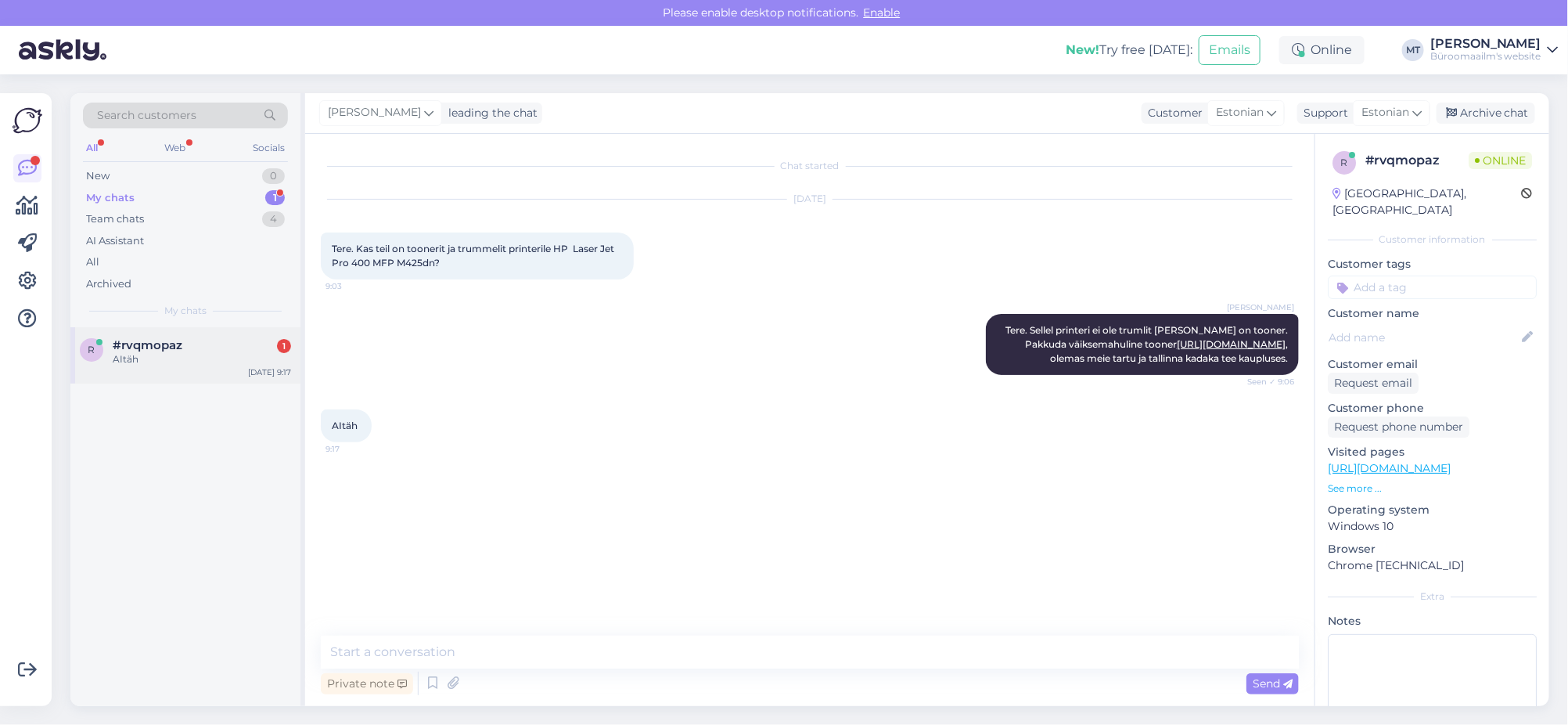
click at [130, 344] on span "#rvqmopaz" at bounding box center [147, 344] width 69 height 14
click at [449, 653] on textarea at bounding box center [809, 652] width 978 height 33
type textarea "Aitäh."
click at [1479, 110] on div "Archive chat" at bounding box center [1486, 112] width 99 height 21
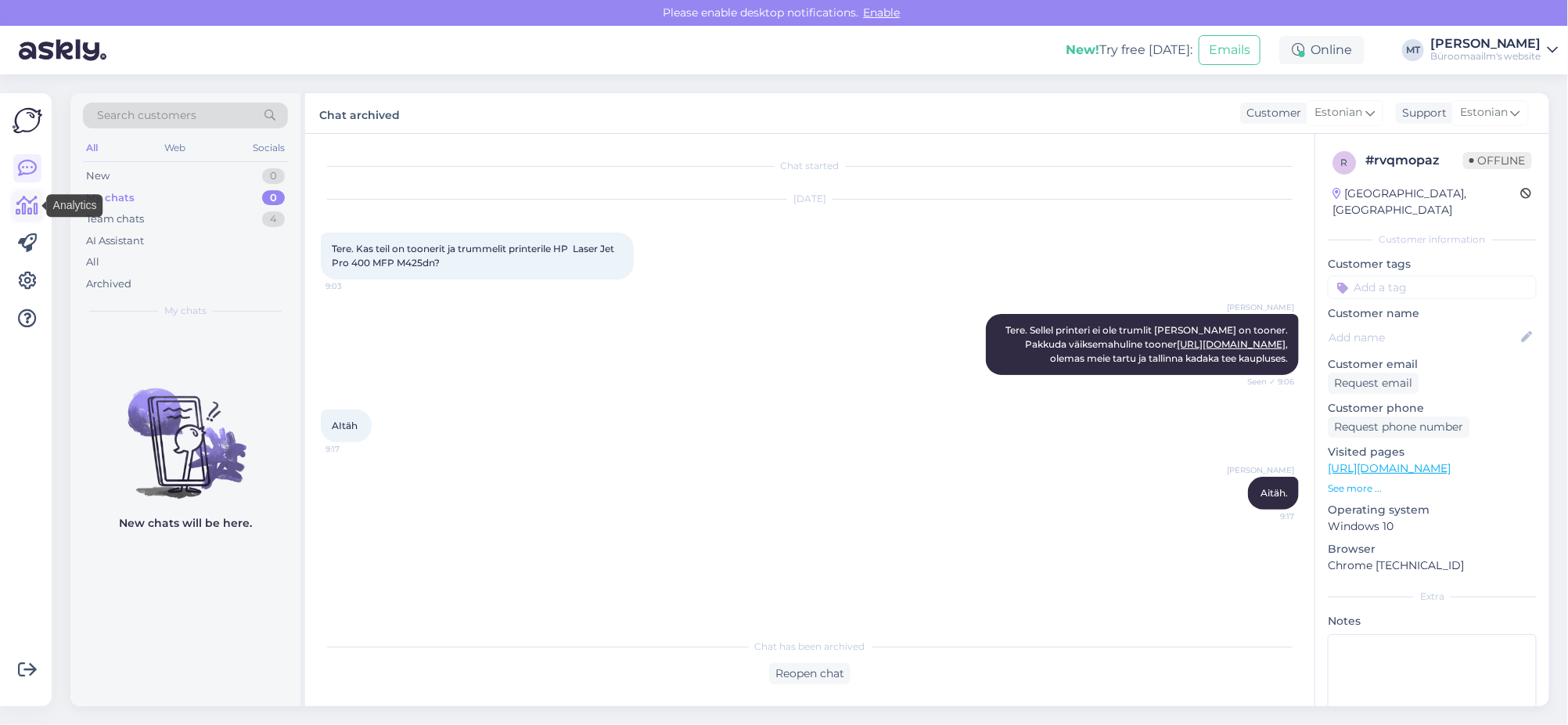
click at [21, 200] on icon at bounding box center [27, 205] width 23 height 19
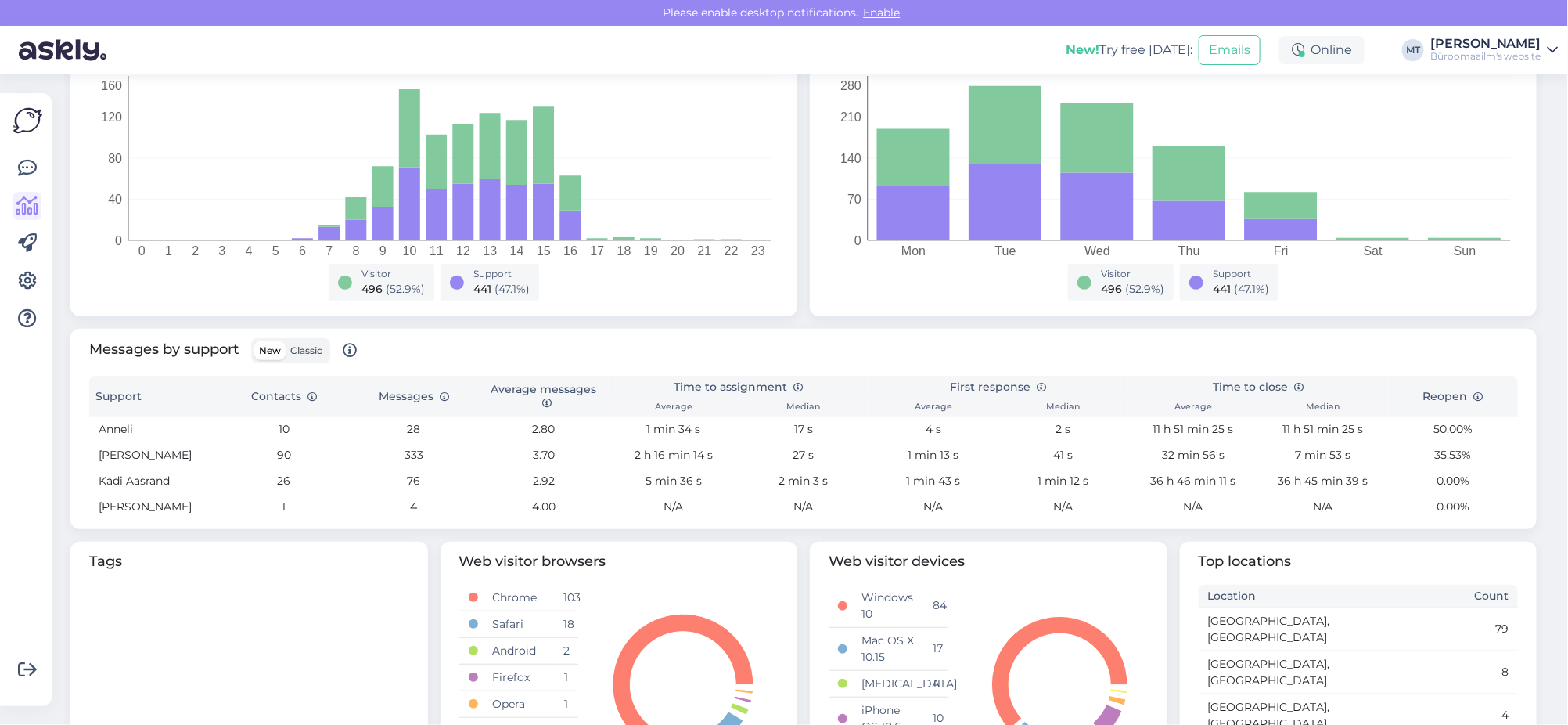
scroll to position [391, 0]
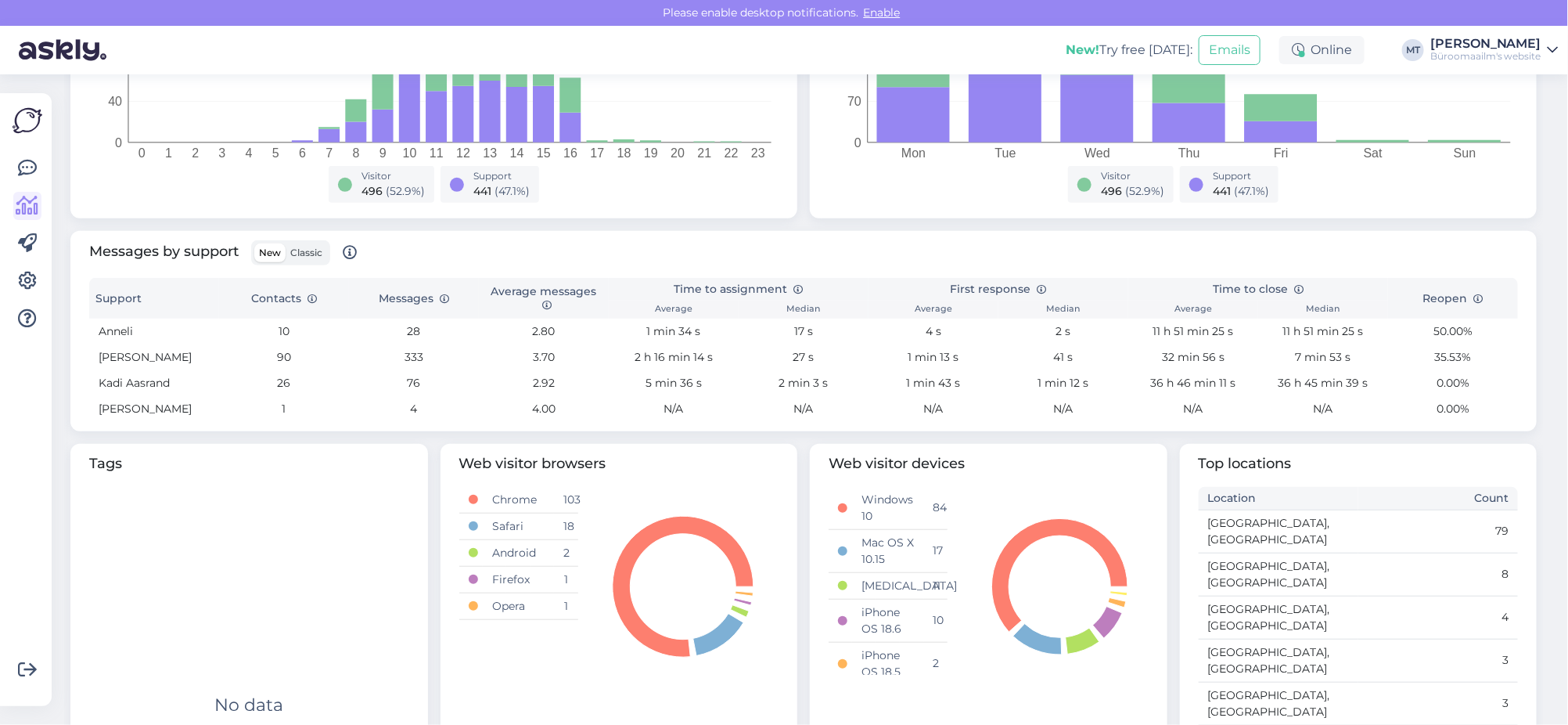
click at [303, 252] on span "Classic" at bounding box center [306, 252] width 32 height 12
click at [286, 244] on input "Classic" at bounding box center [286, 244] width 0 height 0
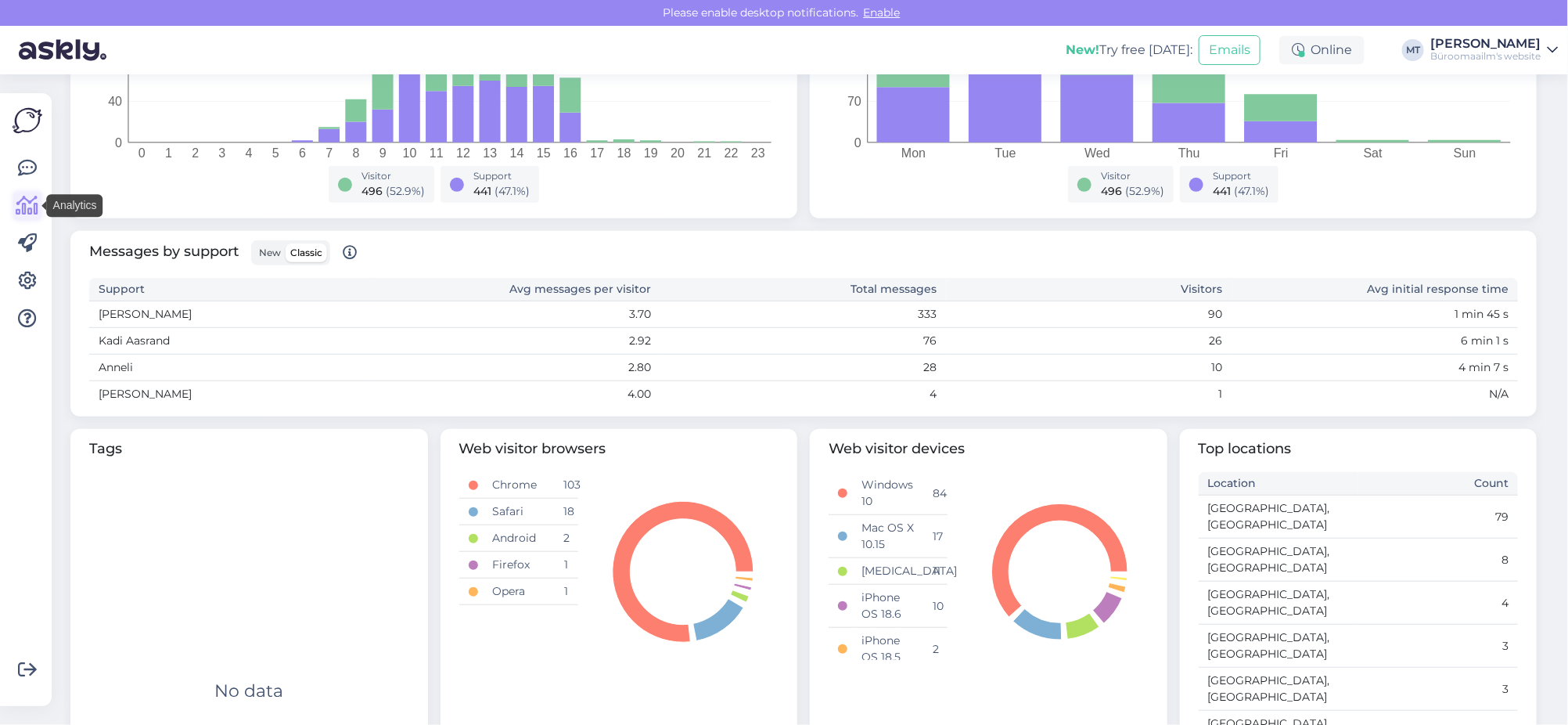
click at [30, 211] on icon at bounding box center [27, 205] width 23 height 19
click at [18, 166] on icon at bounding box center [27, 168] width 19 height 19
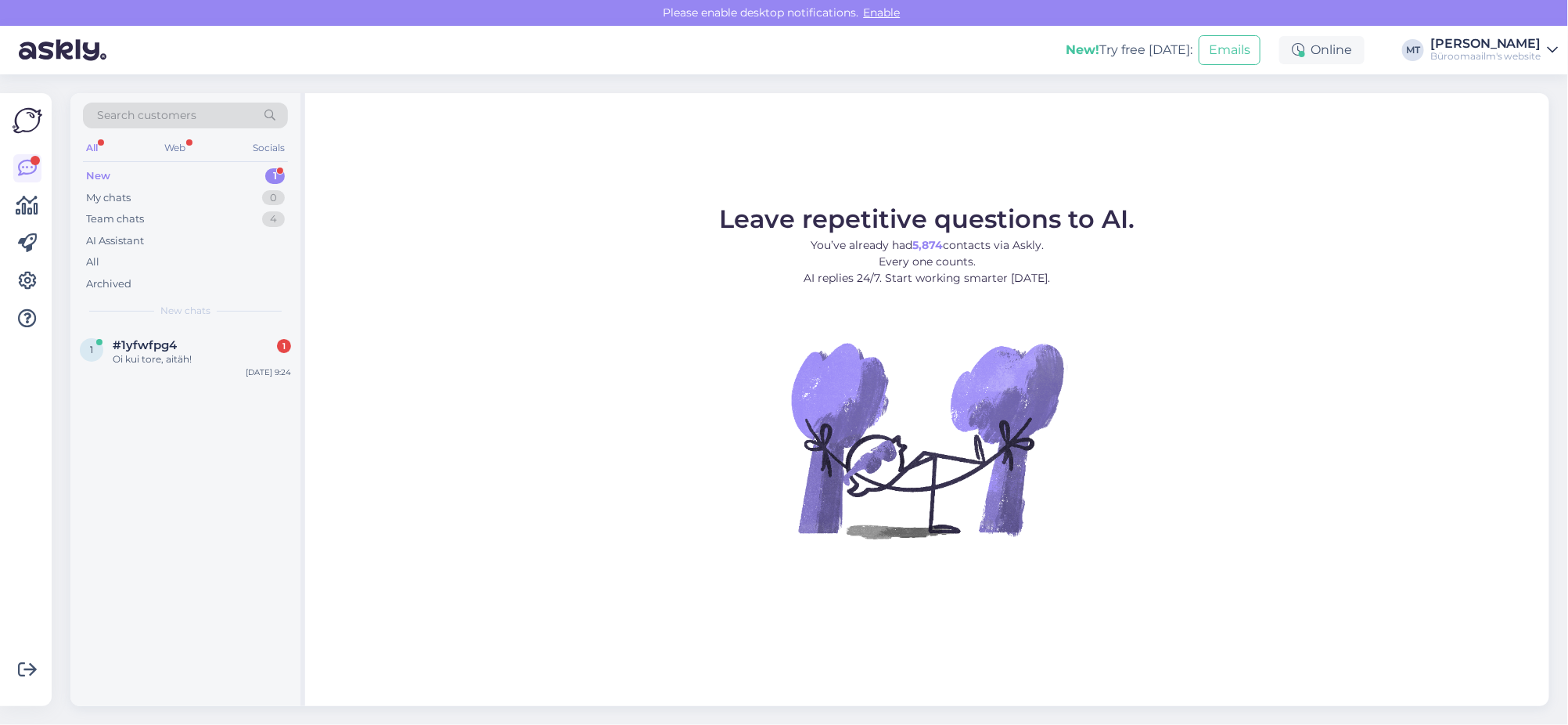
click at [99, 163] on div "Search customers All Web Socials New 1 My chats 0 Team chats 4 AI Assistant All…" at bounding box center [185, 210] width 230 height 234
click at [167, 352] on div "Oi kui tore, aitäh!" at bounding box center [201, 359] width 178 height 14
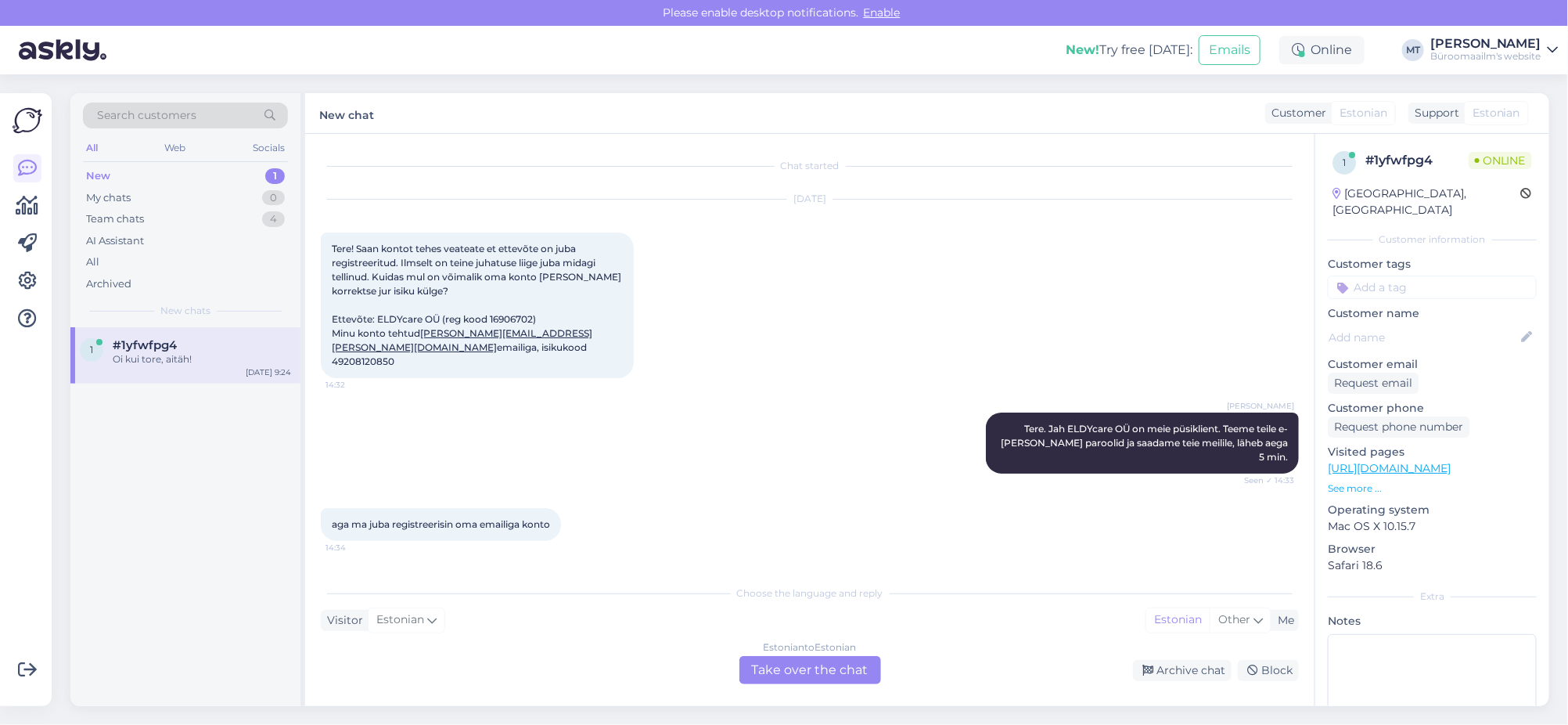
scroll to position [1860, 0]
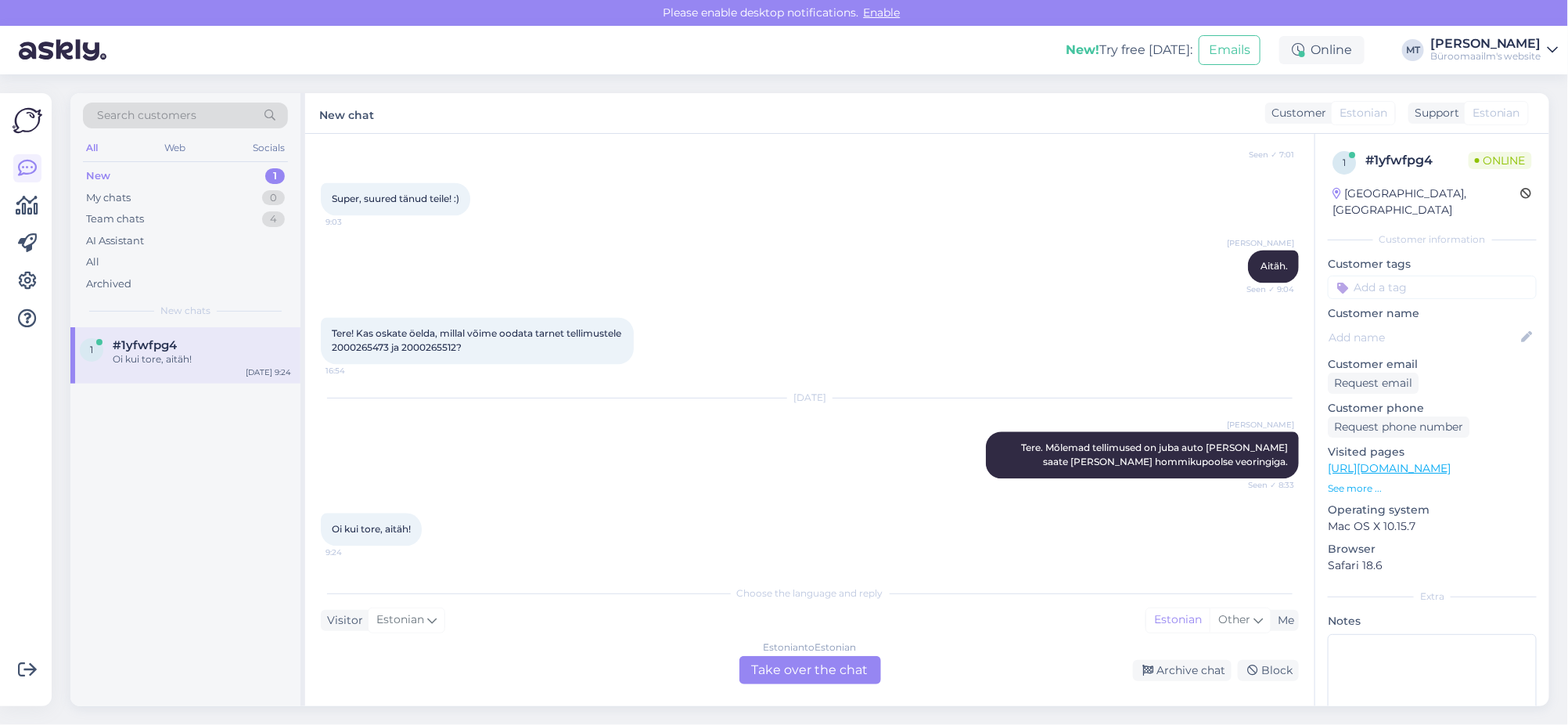
click at [815, 667] on div "Estonian to Estonian Take over the chat" at bounding box center [810, 669] width 142 height 28
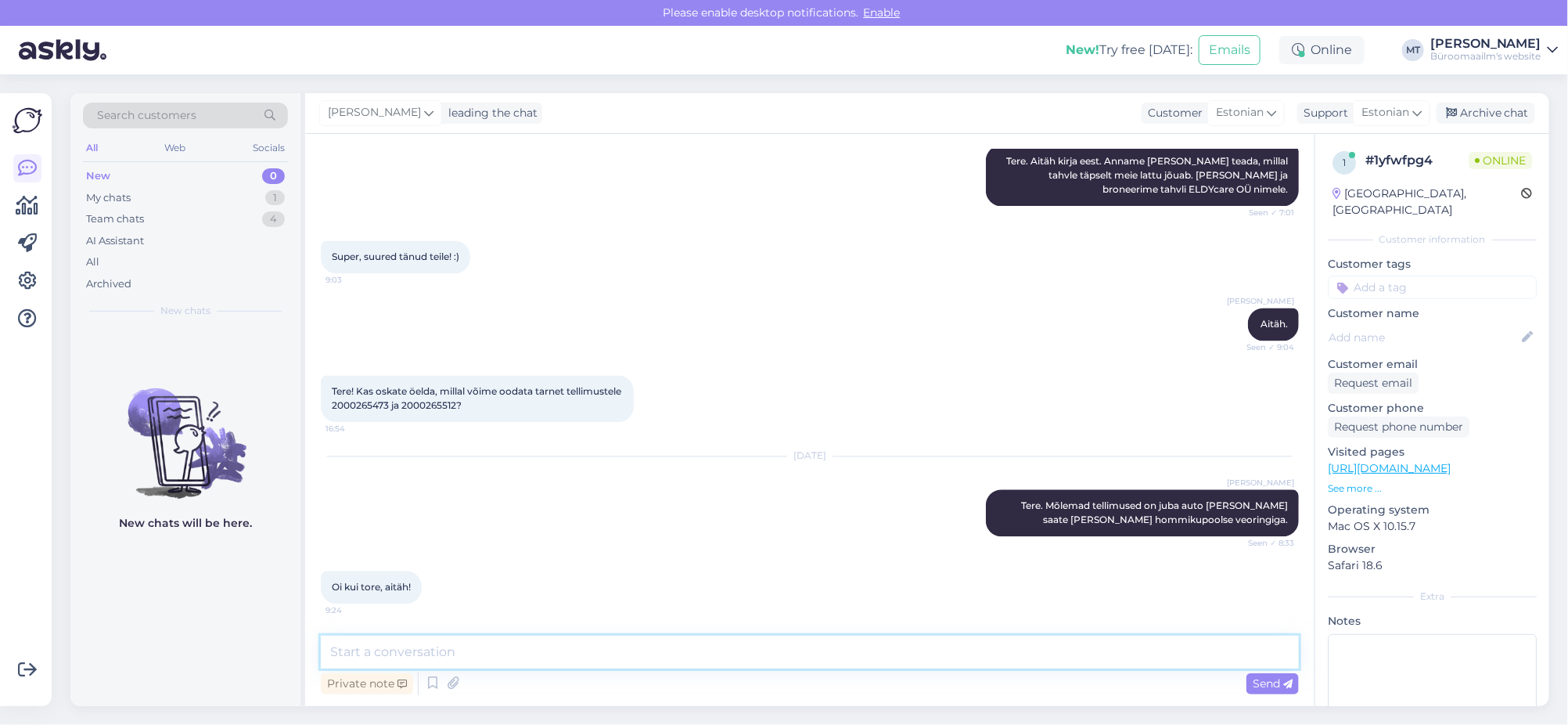
click at [414, 665] on textarea at bounding box center [809, 652] width 978 height 33
type textarea "Aitäh."
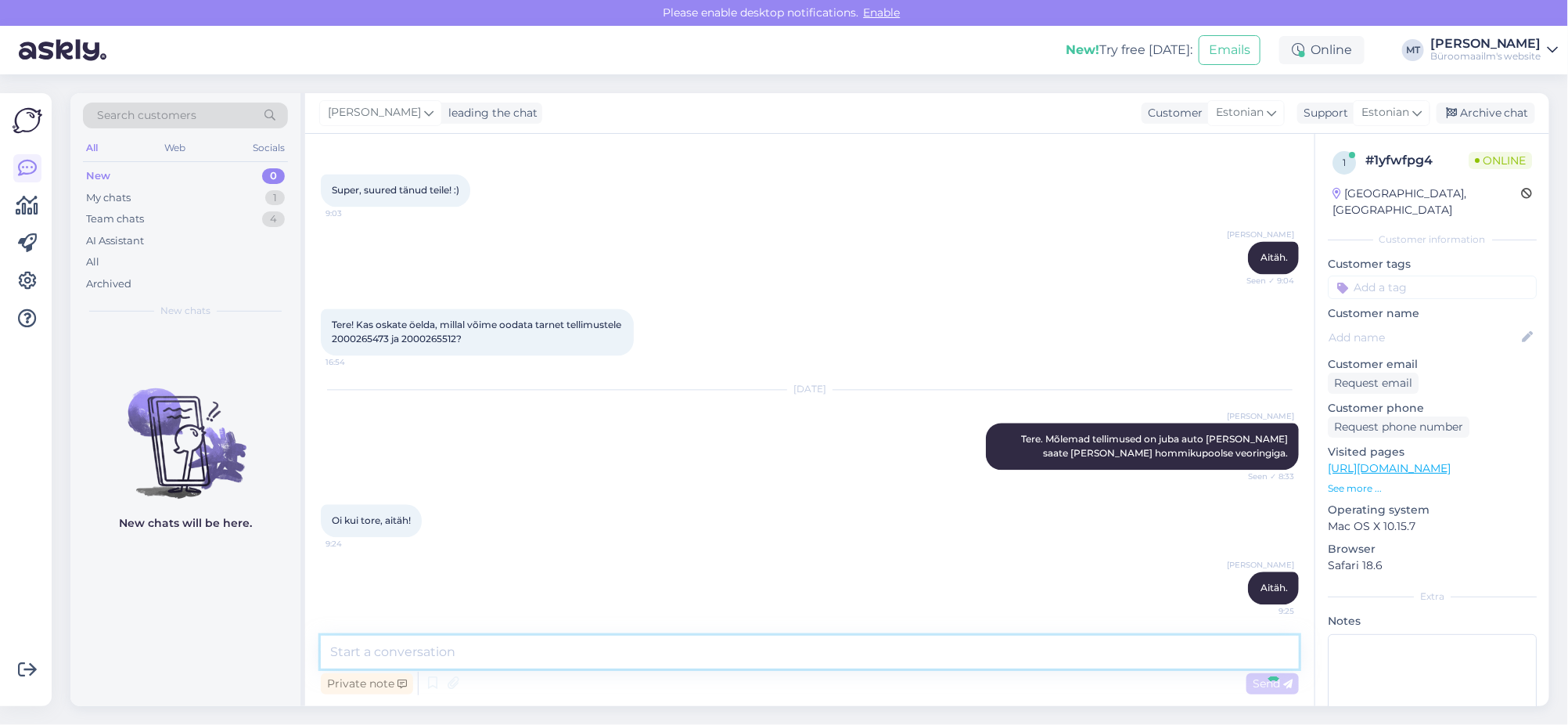
scroll to position [1868, 0]
click at [1486, 109] on div "Archive chat" at bounding box center [1486, 112] width 99 height 21
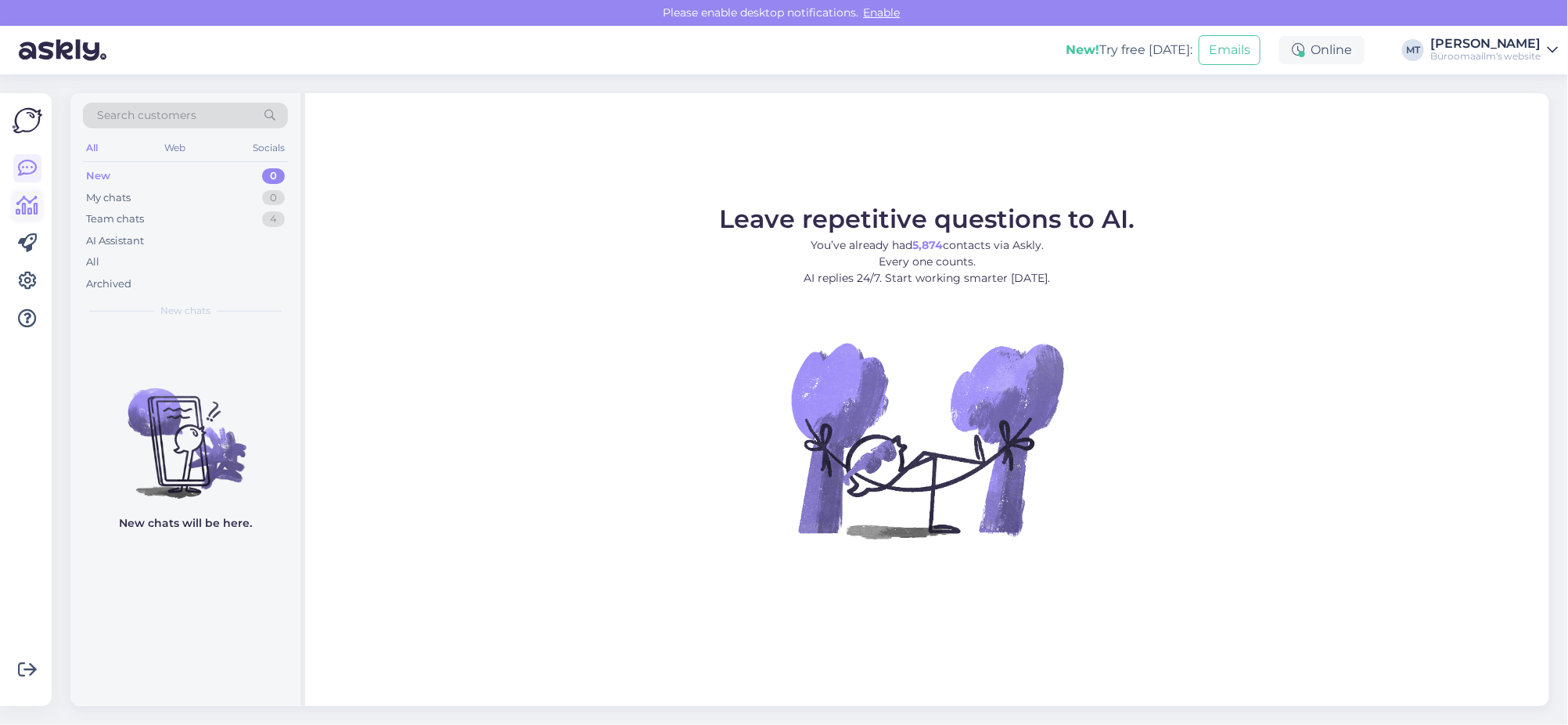
click at [31, 208] on icon at bounding box center [27, 205] width 23 height 19
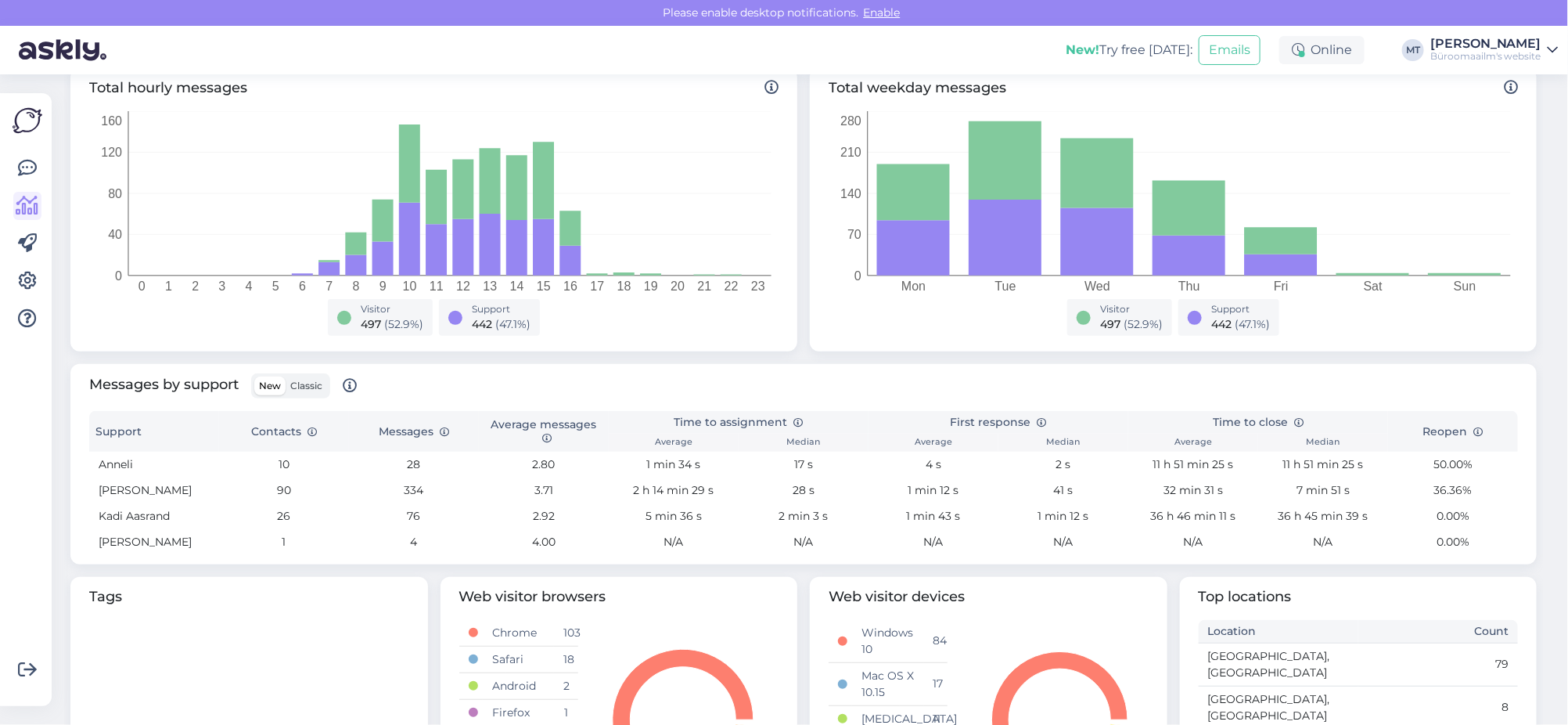
scroll to position [292, 0]
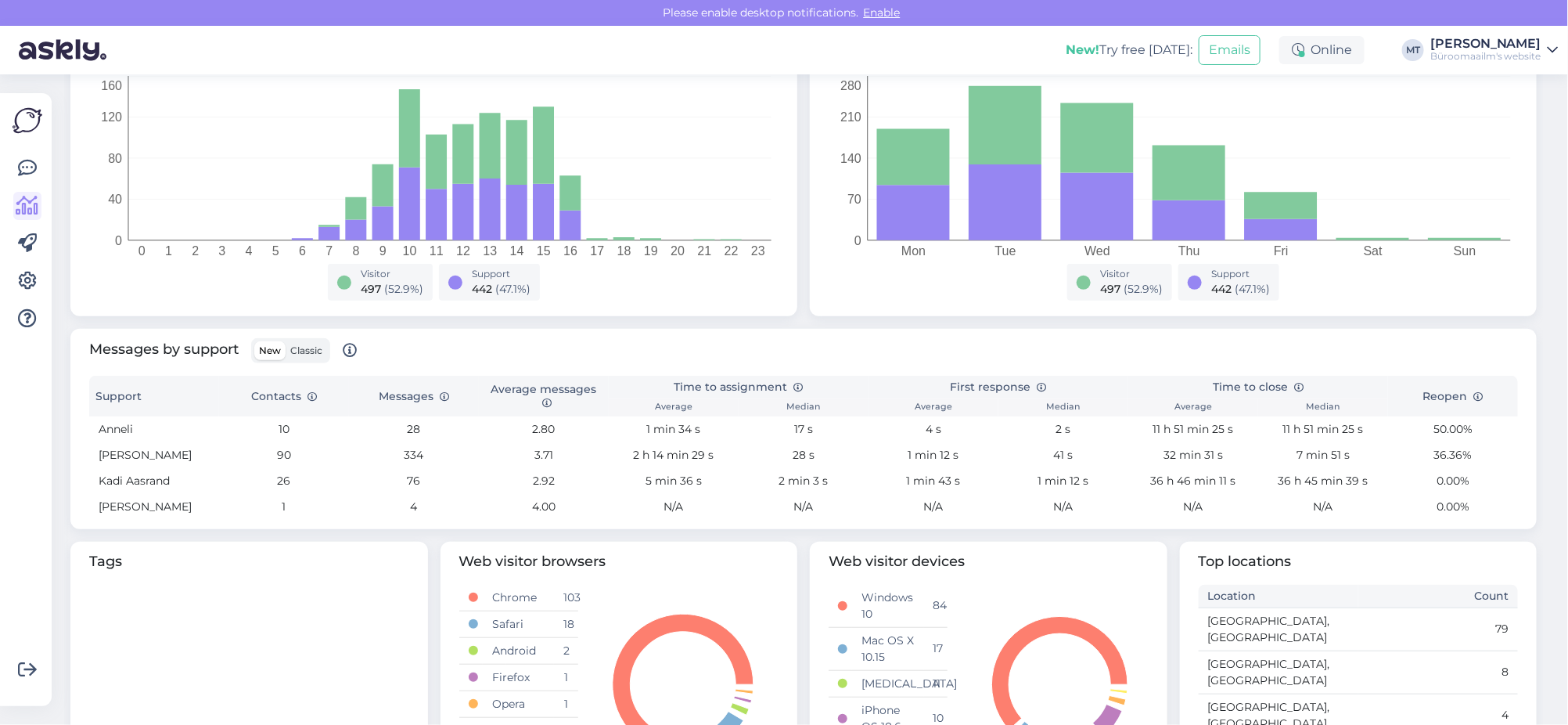
click at [312, 353] on label "Classic" at bounding box center [306, 351] width 41 height 19
click at [286, 341] on input "Classic" at bounding box center [286, 341] width 0 height 0
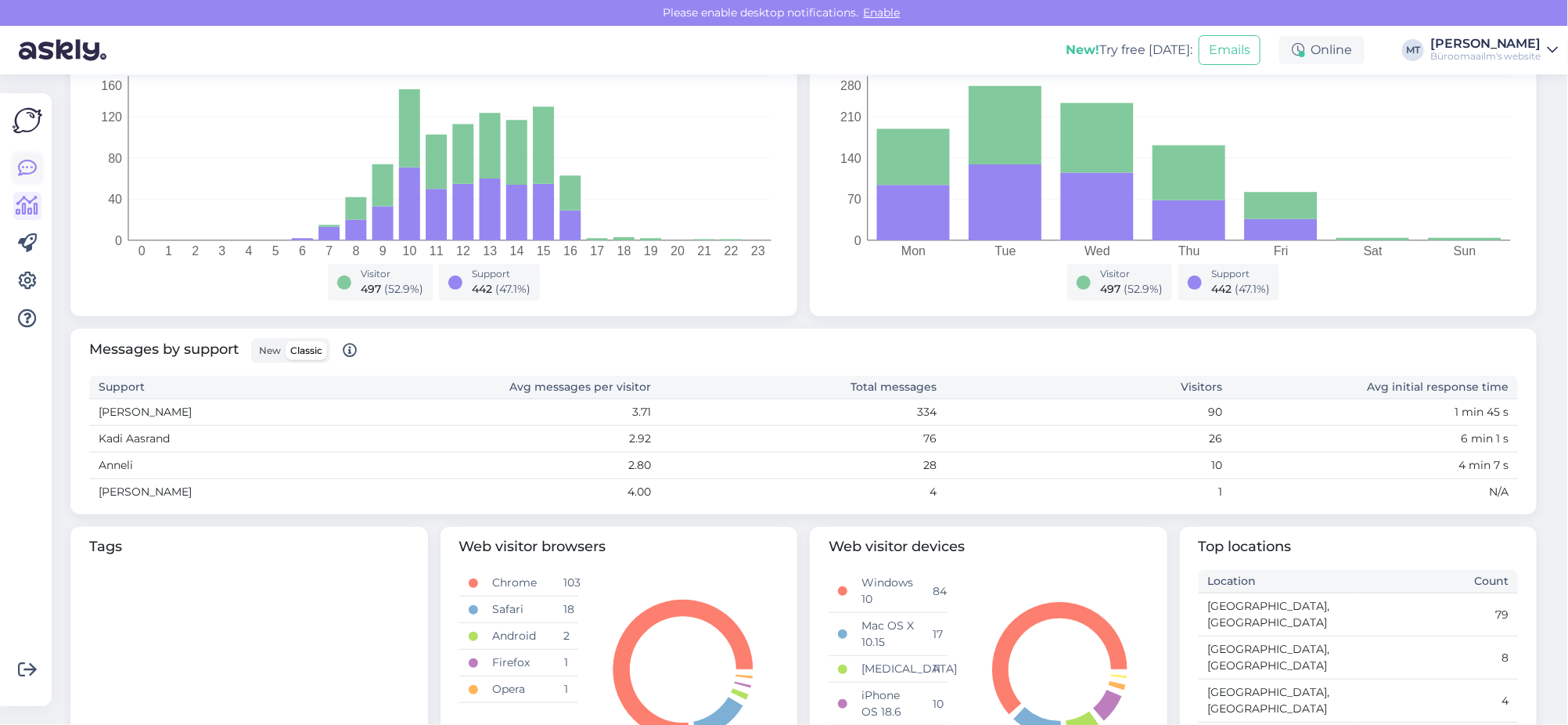
click at [26, 166] on icon at bounding box center [27, 168] width 19 height 19
